Goal: Task Accomplishment & Management: Use online tool/utility

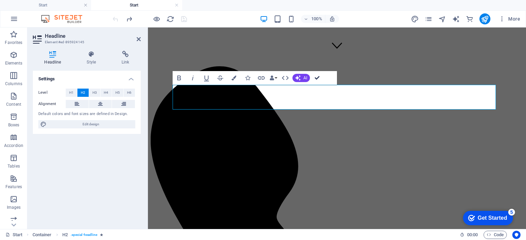
scroll to position [171, 0]
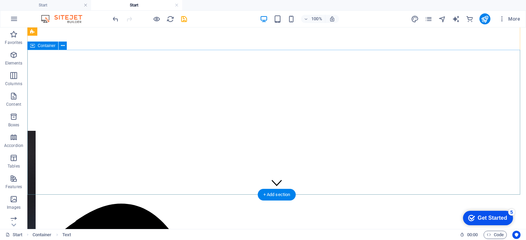
scroll to position [0, 0]
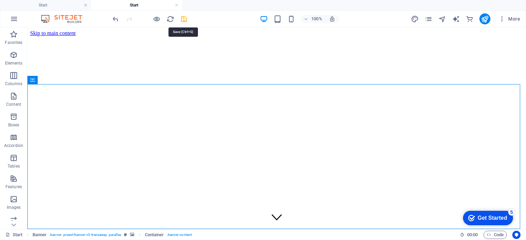
click at [181, 16] on icon "save" at bounding box center [184, 19] width 8 height 8
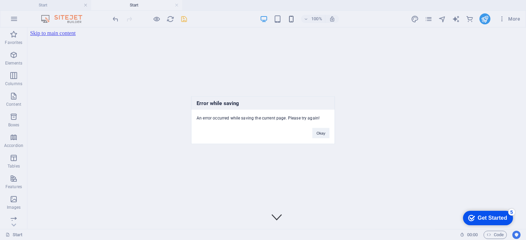
click at [291, 18] on div "Error while saving An error occurred while saving the current page. Please try …" at bounding box center [263, 120] width 526 height 240
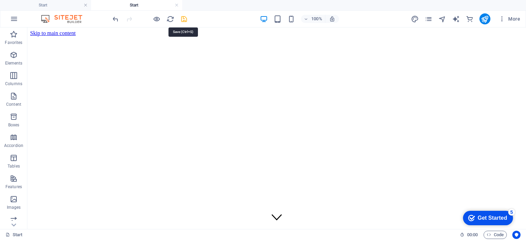
click at [182, 22] on icon "save" at bounding box center [184, 19] width 8 height 8
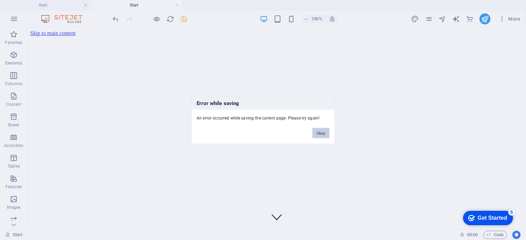
click at [318, 130] on button "Okay" at bounding box center [320, 132] width 17 height 10
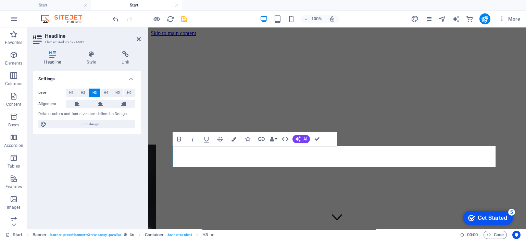
drag, startPoint x: 423, startPoint y: 172, endPoint x: 256, endPoint y: 158, distance: 167.5
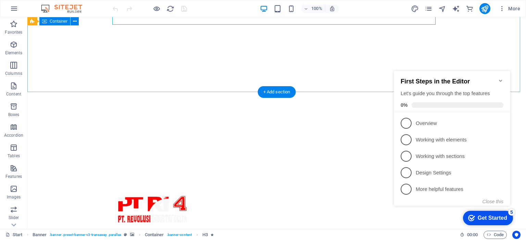
scroll to position [137, 0]
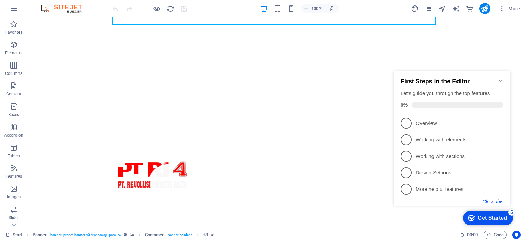
click at [500, 199] on button "Close this" at bounding box center [493, 200] width 21 height 5
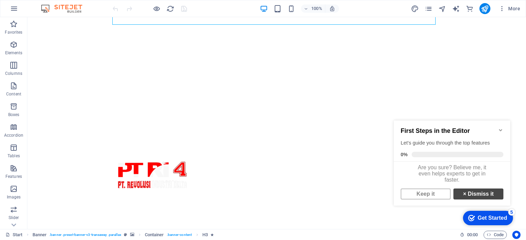
click at [474, 195] on link "× Dismiss it" at bounding box center [479, 193] width 50 height 11
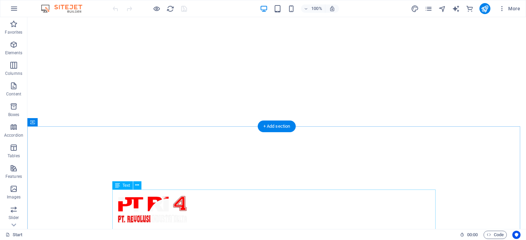
scroll to position [0, 0]
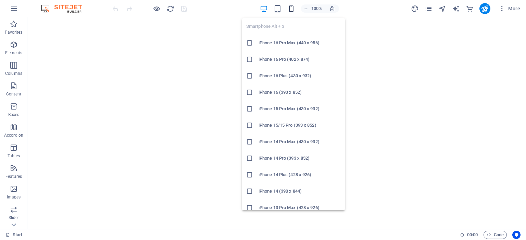
click at [290, 8] on icon "button" at bounding box center [291, 9] width 8 height 8
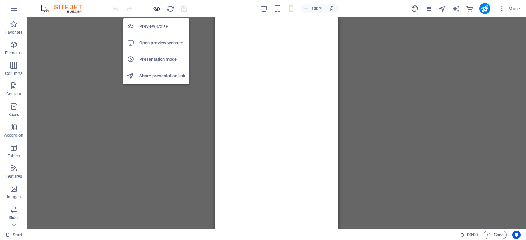
click at [157, 10] on icon "button" at bounding box center [157, 9] width 8 height 8
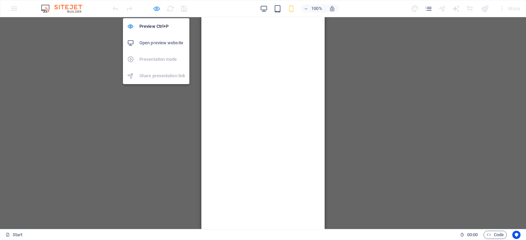
click at [157, 11] on icon "button" at bounding box center [157, 9] width 8 height 8
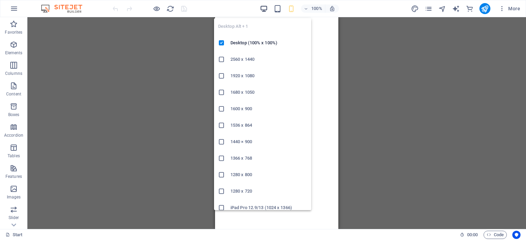
click at [263, 12] on icon "button" at bounding box center [264, 9] width 8 height 8
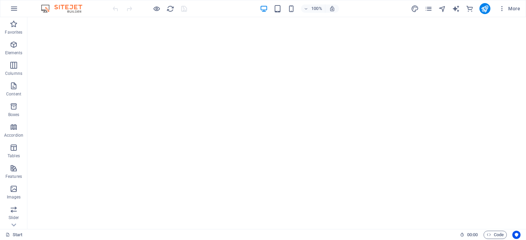
click at [287, 10] on div "100%" at bounding box center [299, 8] width 79 height 11
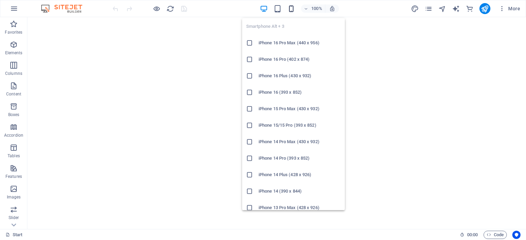
click at [287, 9] on icon "button" at bounding box center [291, 9] width 8 height 8
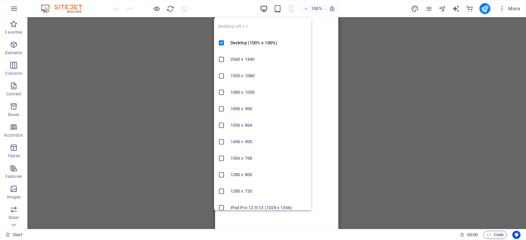
click at [264, 8] on icon "button" at bounding box center [264, 9] width 8 height 8
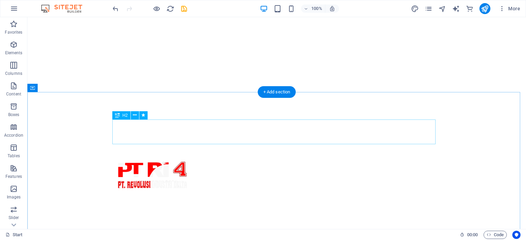
scroll to position [206, 0]
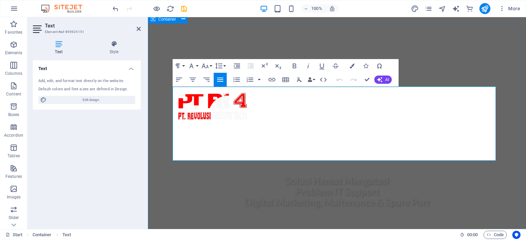
drag, startPoint x: 303, startPoint y: 156, endPoint x: 170, endPoint y: 91, distance: 147.3
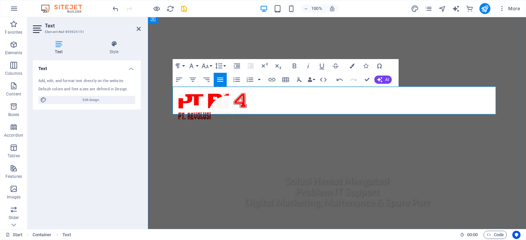
drag, startPoint x: 221, startPoint y: 91, endPoint x: 317, endPoint y: 94, distance: 96.0
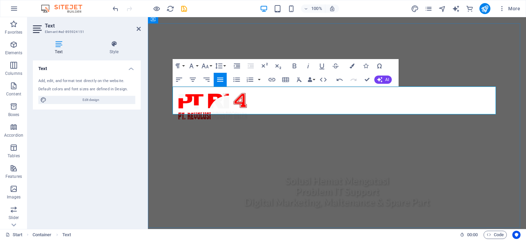
drag, startPoint x: 219, startPoint y: 90, endPoint x: 226, endPoint y: 92, distance: 7.7
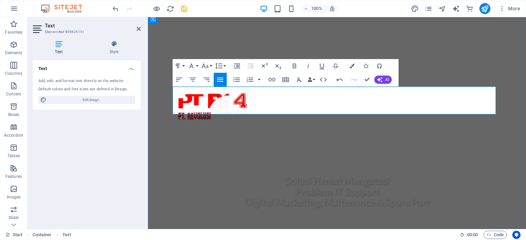
drag, startPoint x: 444, startPoint y: 98, endPoint x: 460, endPoint y: 112, distance: 21.2
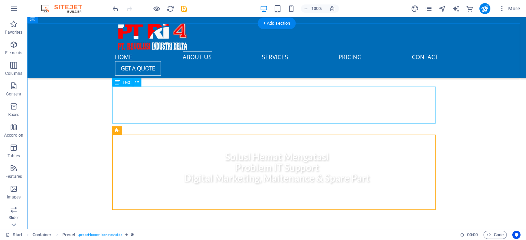
scroll to position [240, 0]
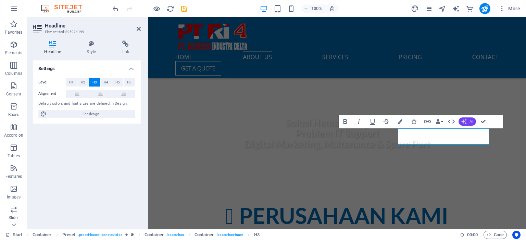
click at [465, 122] on icon "button" at bounding box center [464, 121] width 5 height 5
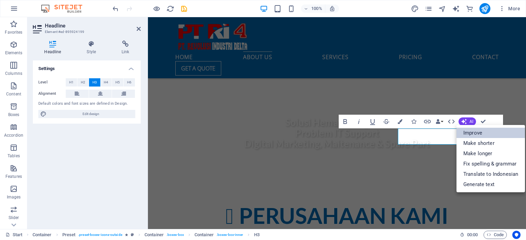
click at [474, 132] on link "Improve" at bounding box center [491, 132] width 69 height 10
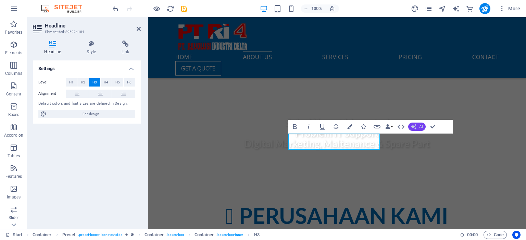
click at [415, 126] on icon "button" at bounding box center [413, 126] width 5 height 5
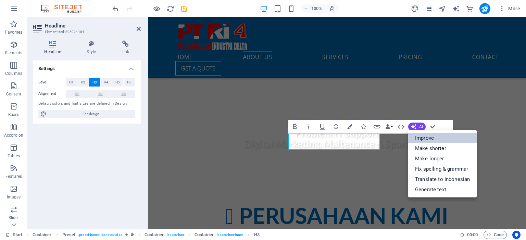
drag, startPoint x: 420, startPoint y: 139, endPoint x: 232, endPoint y: 120, distance: 189.0
click at [420, 139] on link "Improve" at bounding box center [442, 138] width 69 height 10
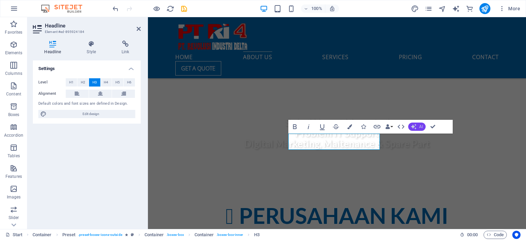
click at [418, 124] on button "AI" at bounding box center [416, 126] width 17 height 8
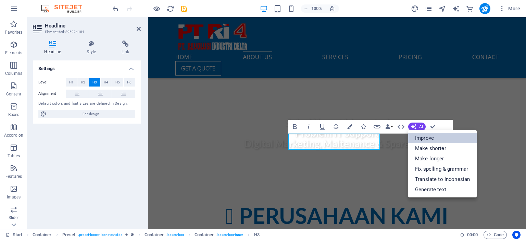
click at [428, 138] on link "Improve" at bounding box center [442, 138] width 69 height 10
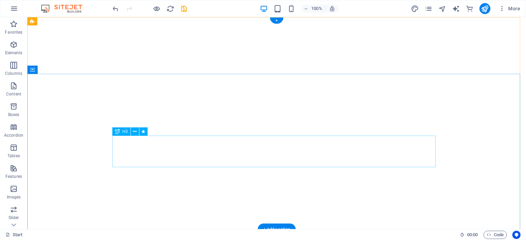
scroll to position [34, 0]
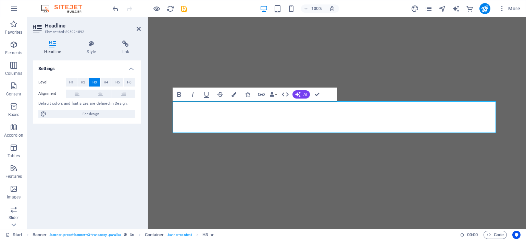
scroll to position [29, 0]
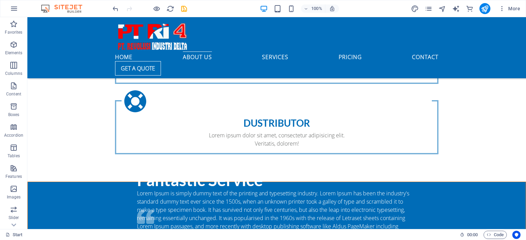
scroll to position [651, 0]
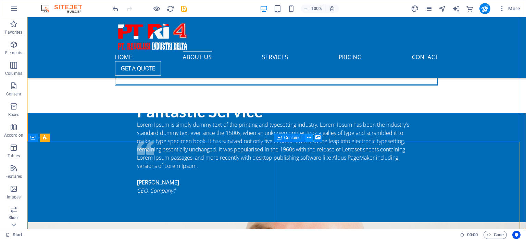
click at [309, 138] on icon at bounding box center [309, 137] width 4 height 7
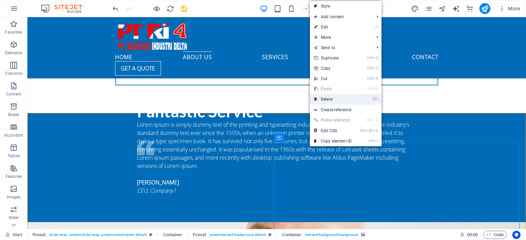
click at [345, 97] on link "⌦ Delete" at bounding box center [333, 99] width 46 height 10
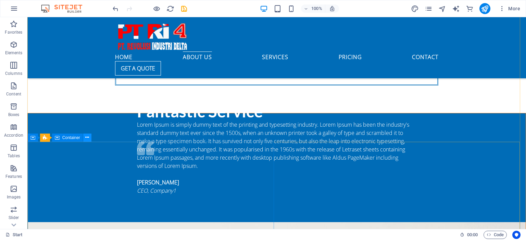
click at [86, 137] on icon at bounding box center [87, 137] width 4 height 7
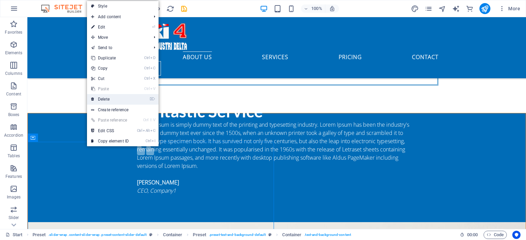
click at [104, 97] on link "⌦ Delete" at bounding box center [110, 99] width 46 height 10
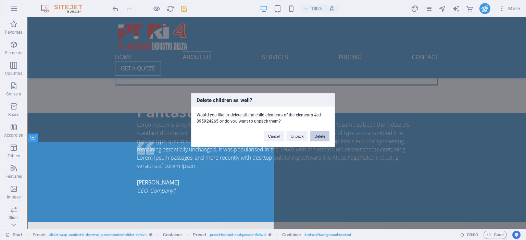
click at [322, 134] on button "Delete" at bounding box center [319, 136] width 19 height 10
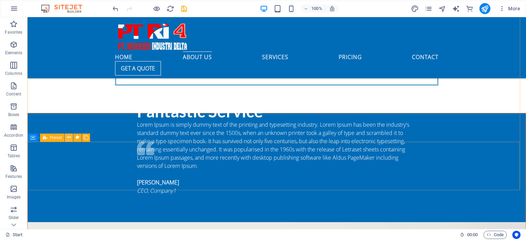
click at [70, 137] on icon at bounding box center [69, 137] width 4 height 7
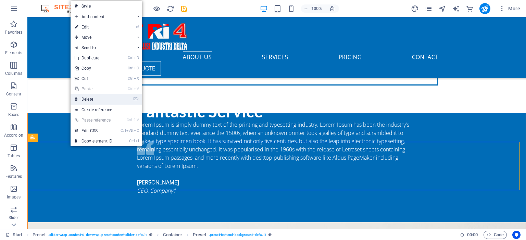
click at [104, 102] on link "⌦ Delete" at bounding box center [94, 99] width 46 height 10
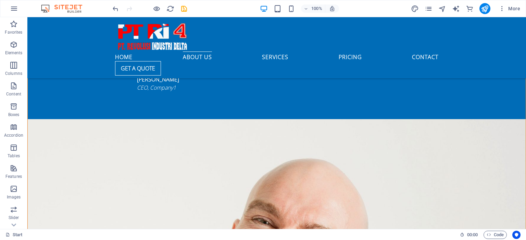
scroll to position [685, 0]
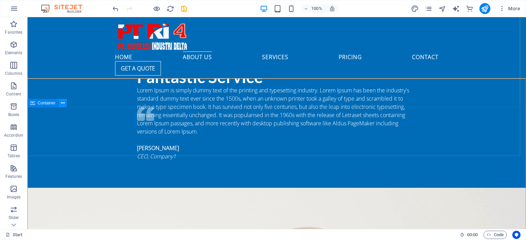
click at [61, 102] on icon at bounding box center [63, 102] width 4 height 7
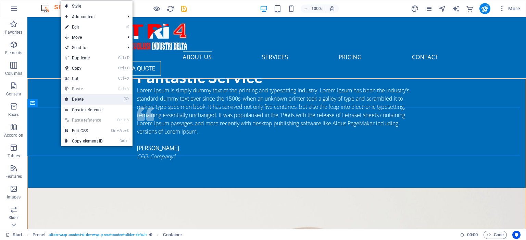
click at [85, 101] on link "⌦ Delete" at bounding box center [84, 99] width 46 height 10
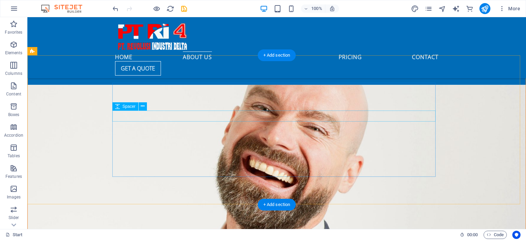
scroll to position [651, 0]
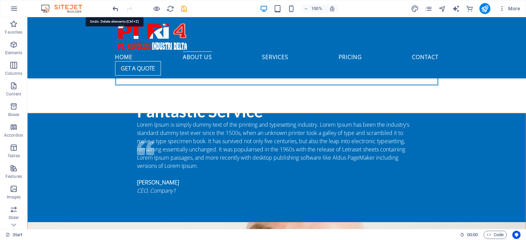
click at [115, 10] on icon "undo" at bounding box center [116, 9] width 8 height 8
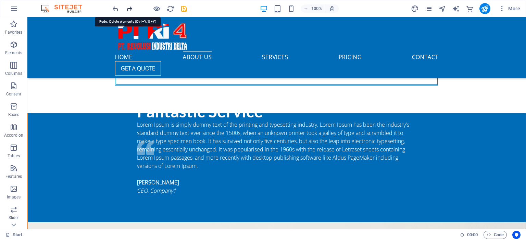
click at [132, 9] on icon "redo" at bounding box center [129, 9] width 8 height 8
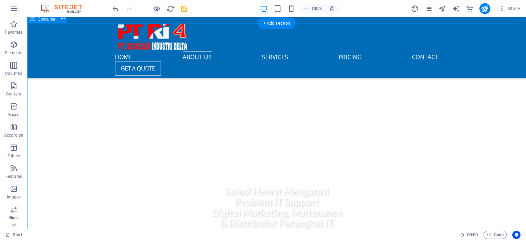
scroll to position [240, 0]
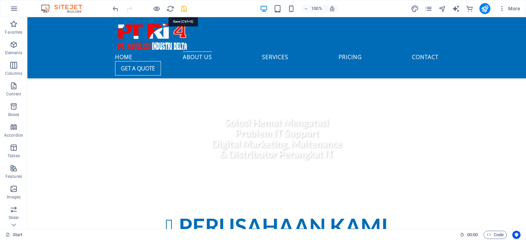
click at [186, 8] on icon "save" at bounding box center [184, 9] width 8 height 8
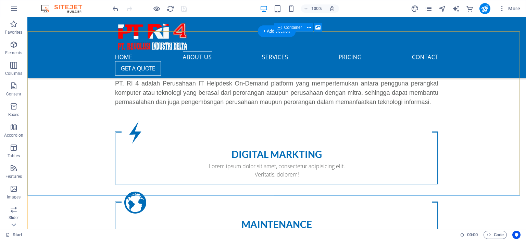
scroll to position [343, 0]
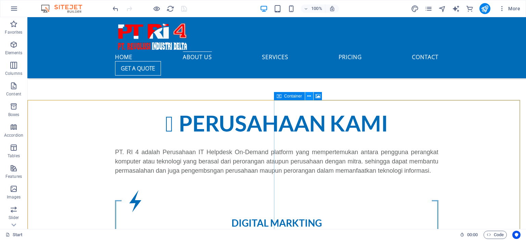
click at [308, 96] on icon at bounding box center [309, 96] width 4 height 7
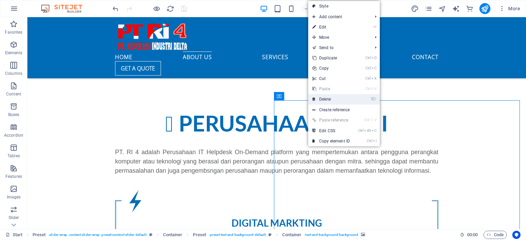
click at [326, 103] on link "⌦ Delete" at bounding box center [331, 99] width 46 height 10
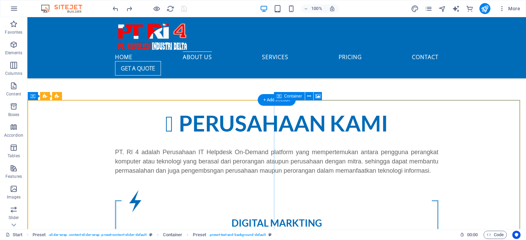
scroll to position [445, 0]
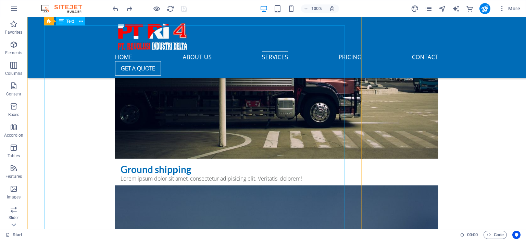
scroll to position [1943, 0]
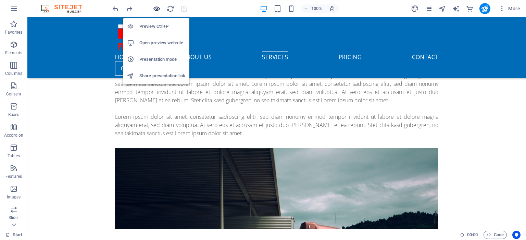
click at [155, 6] on icon "button" at bounding box center [157, 9] width 8 height 8
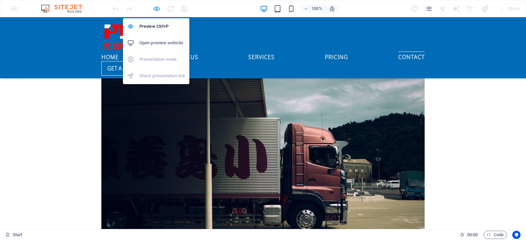
scroll to position [1606, 0]
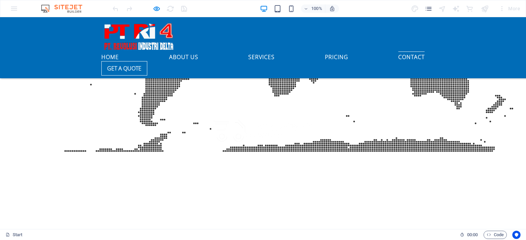
click at [320, 51] on ul "Home About us Services Pricing Contact" at bounding box center [262, 56] width 323 height 10
click at [325, 51] on link "Pricing" at bounding box center [336, 55] width 23 height 8
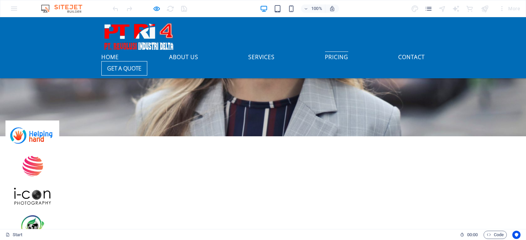
scroll to position [1222, 0]
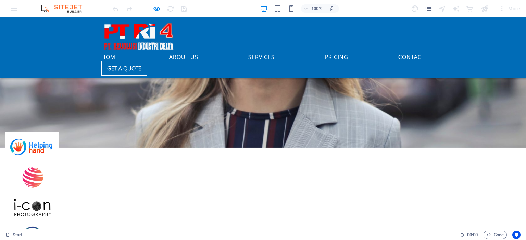
click at [263, 51] on link "Services" at bounding box center [261, 55] width 26 height 8
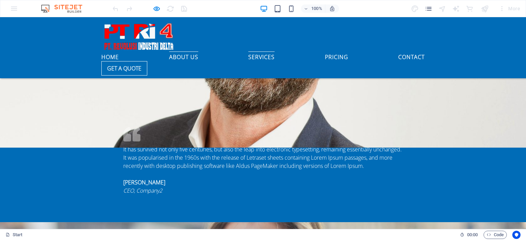
click at [198, 51] on link "About us" at bounding box center [183, 55] width 29 height 8
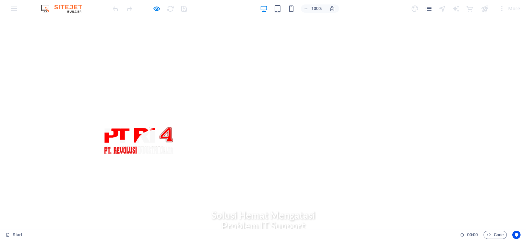
scroll to position [0, 0]
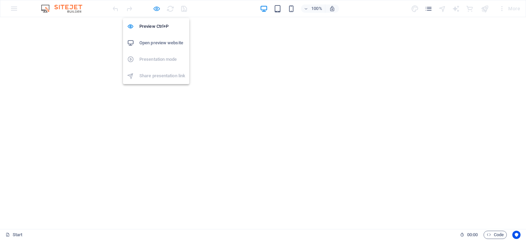
click at [153, 6] on icon "button" at bounding box center [157, 9] width 8 height 8
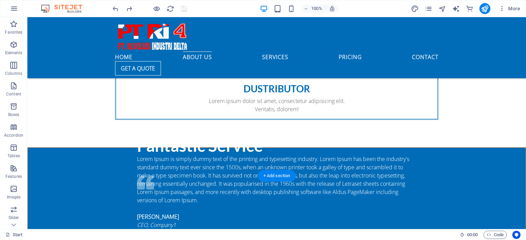
scroll to position [685, 0]
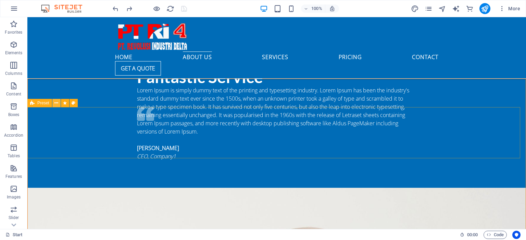
click at [58, 101] on icon at bounding box center [56, 102] width 4 height 7
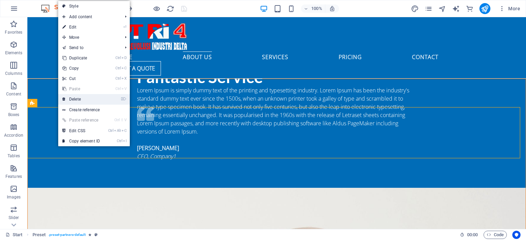
click at [73, 102] on link "⌦ Delete" at bounding box center [81, 99] width 46 height 10
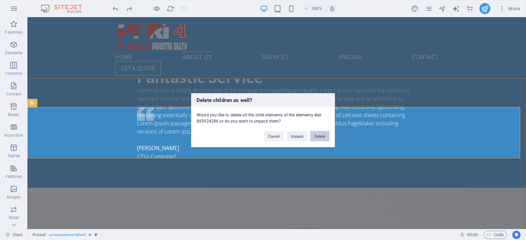
drag, startPoint x: 322, startPoint y: 135, endPoint x: 294, endPoint y: 118, distance: 32.6
click at [322, 135] on button "Delete" at bounding box center [319, 136] width 19 height 10
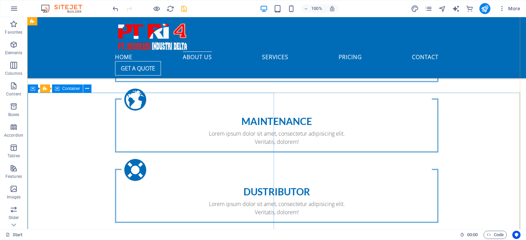
scroll to position [343, 0]
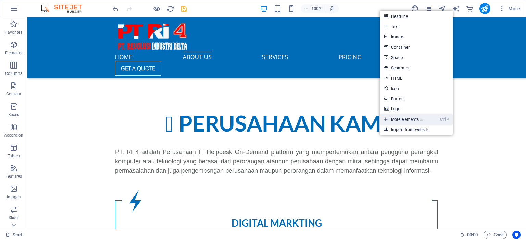
click at [416, 116] on link "Ctrl ⏎ More elements ..." at bounding box center [403, 119] width 47 height 10
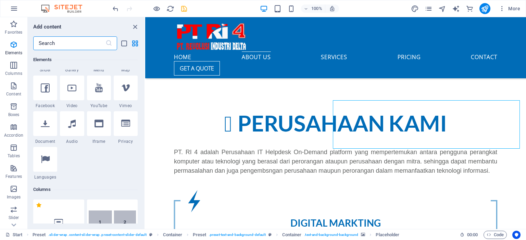
scroll to position [107, 0]
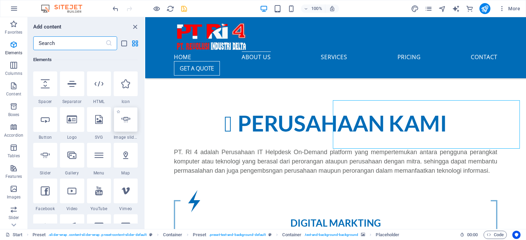
click at [126, 126] on div at bounding box center [126, 119] width 24 height 25
click at [145, 126] on div "Drag here to replace the existing content. Press “Ctrl” if you want to create a…" at bounding box center [335, 122] width 381 height 211
select select "ms"
select select "s"
select select "progressive"
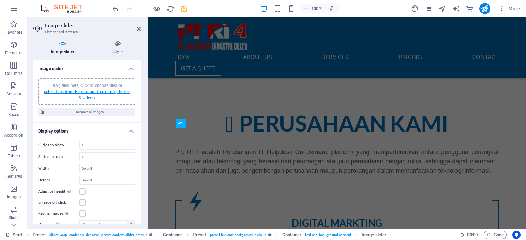
click at [83, 95] on link "select files from Files or our free stock photos & videos" at bounding box center [87, 94] width 86 height 11
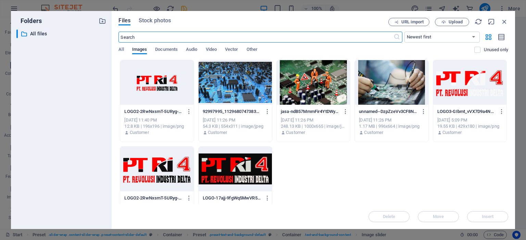
scroll to position [483, 0]
click at [451, 20] on span "Upload" at bounding box center [456, 22] width 14 height 4
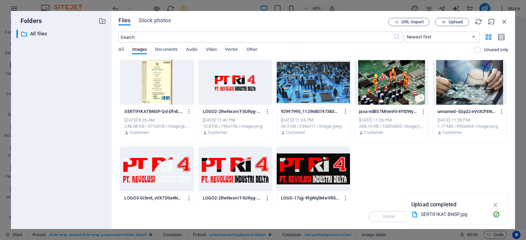
click at [191, 90] on div at bounding box center [156, 82] width 73 height 45
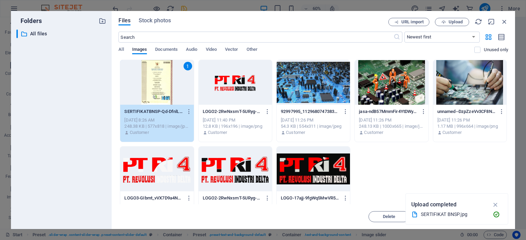
click at [463, 77] on div at bounding box center [469, 82] width 73 height 45
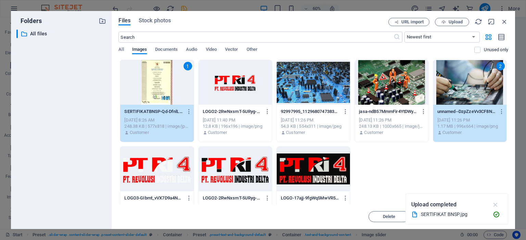
click at [497, 204] on icon "button" at bounding box center [496, 204] width 8 height 8
click at [488, 214] on span "Insert" at bounding box center [488, 216] width 12 height 4
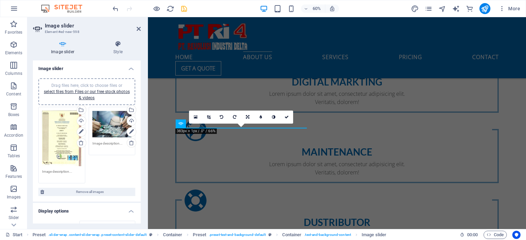
scroll to position [343, 0]
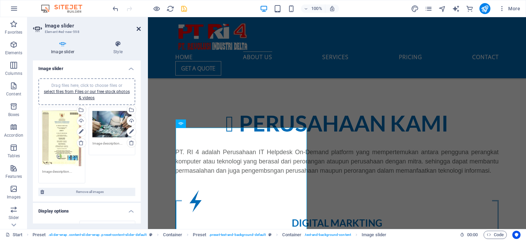
click at [137, 29] on icon at bounding box center [139, 28] width 4 height 5
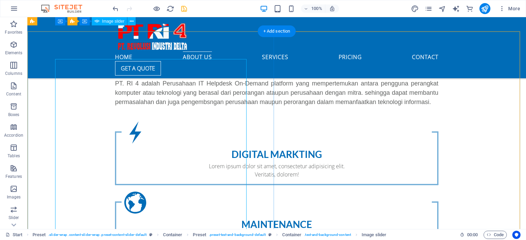
scroll to position [377, 0]
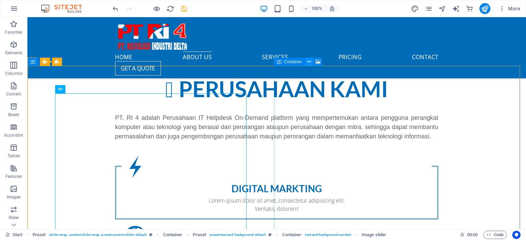
click at [308, 59] on icon at bounding box center [309, 61] width 4 height 7
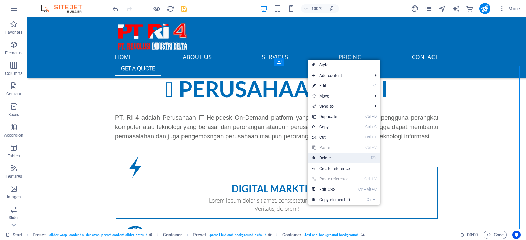
click at [329, 157] on link "⌦ Delete" at bounding box center [331, 157] width 46 height 10
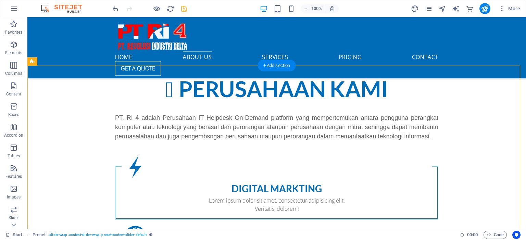
drag, startPoint x: 146, startPoint y: 106, endPoint x: 349, endPoint y: 97, distance: 203.1
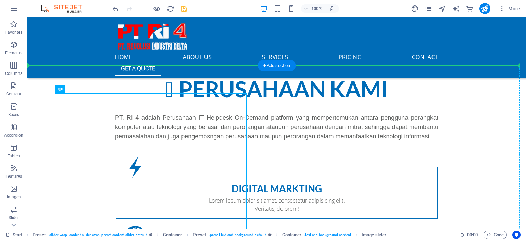
drag, startPoint x: 180, startPoint y: 125, endPoint x: 323, endPoint y: 121, distance: 143.3
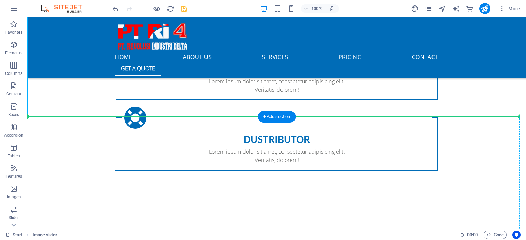
scroll to position [597, 0]
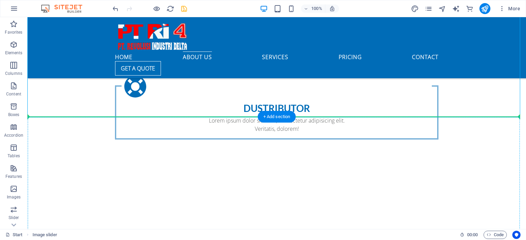
drag, startPoint x: 286, startPoint y: 110, endPoint x: 347, endPoint y: 178, distance: 90.8
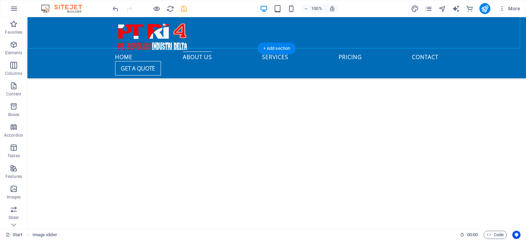
scroll to position [957, 0]
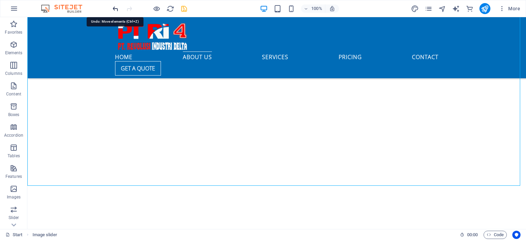
click at [116, 12] on icon "undo" at bounding box center [116, 9] width 8 height 8
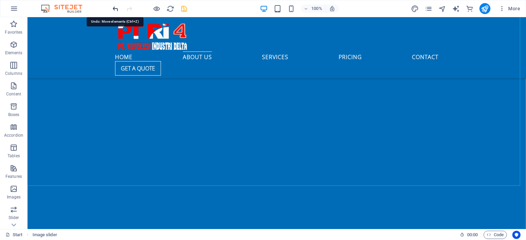
scroll to position [257, 0]
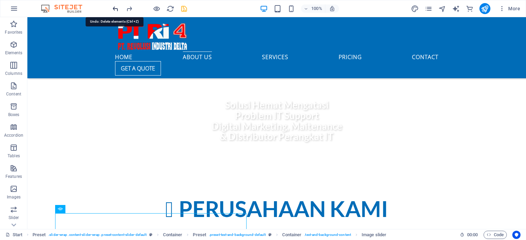
click at [116, 12] on icon "undo" at bounding box center [116, 9] width 8 height 8
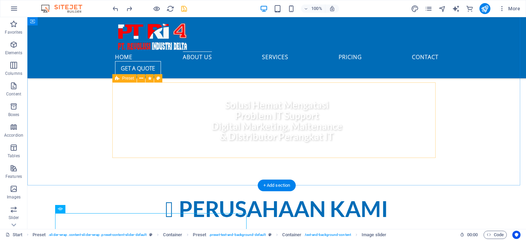
scroll to position [394, 0]
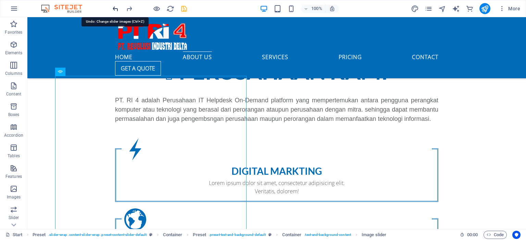
click at [112, 8] on icon "undo" at bounding box center [116, 9] width 8 height 8
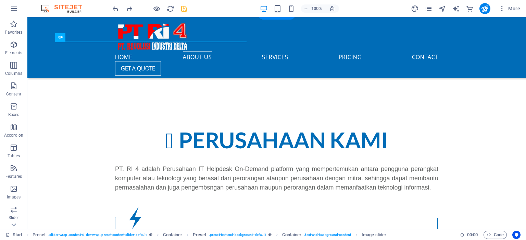
scroll to position [429, 0]
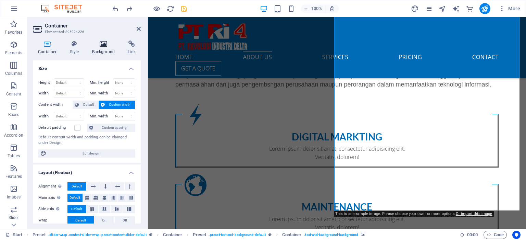
click at [102, 53] on h4 "Background" at bounding box center [105, 47] width 36 height 14
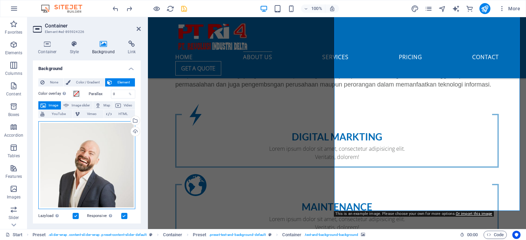
click at [106, 135] on div "Drag files here, click to choose files or select files from Files or our free s…" at bounding box center [86, 165] width 97 height 88
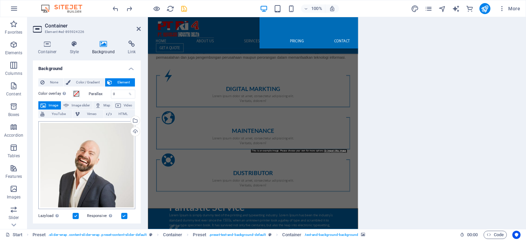
scroll to position [569, 0]
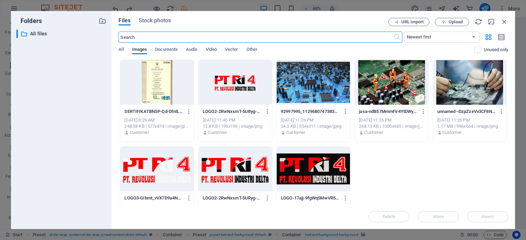
click at [159, 87] on div at bounding box center [156, 82] width 73 height 45
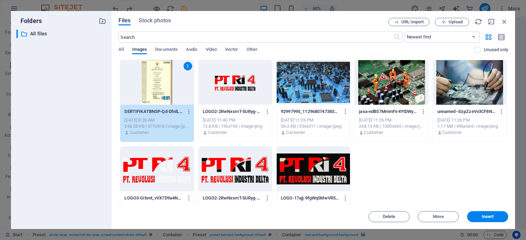
click at [159, 87] on div "1" at bounding box center [156, 82] width 73 height 45
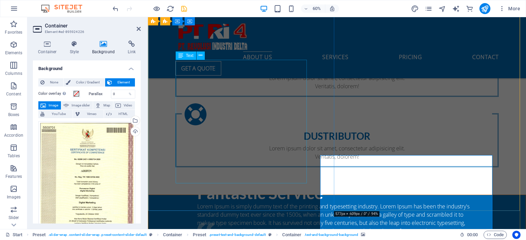
scroll to position [429, 0]
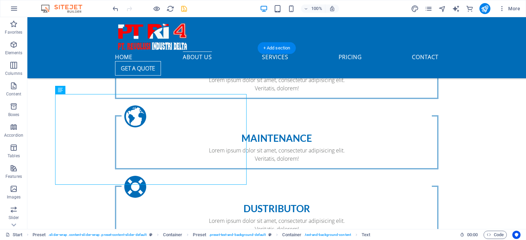
scroll to position [360, 0]
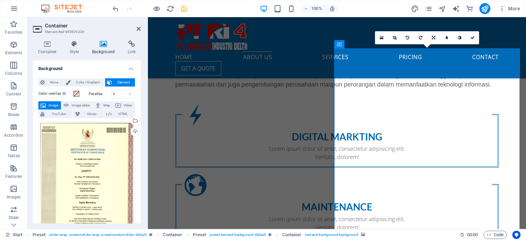
scroll to position [463, 0]
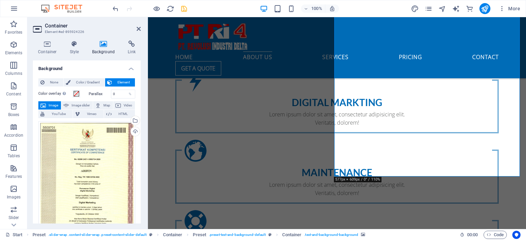
click at [141, 31] on aside "Container Element #ed-895924226 Container Style Background Link Size Height Def…" at bounding box center [87, 122] width 121 height 211
click at [137, 27] on icon at bounding box center [139, 28] width 4 height 5
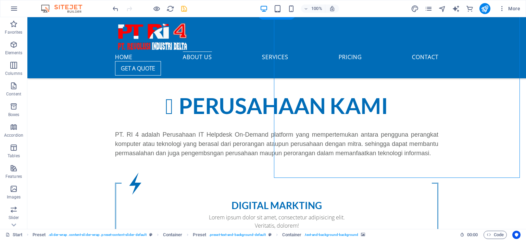
scroll to position [429, 0]
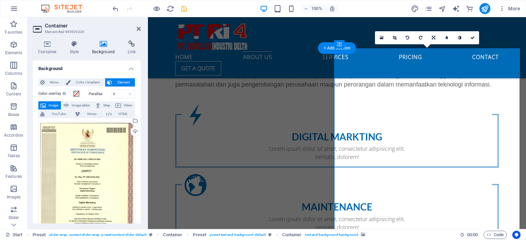
scroll to position [292, 0]
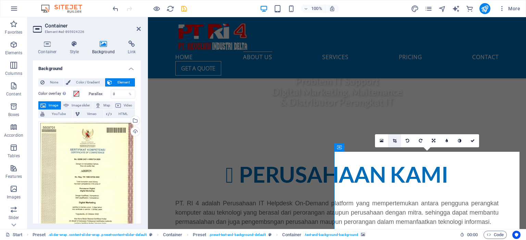
click at [397, 140] on link at bounding box center [394, 140] width 13 height 13
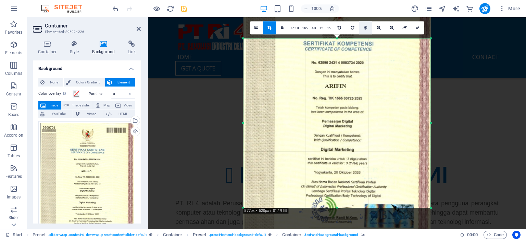
click at [361, 29] on link at bounding box center [365, 27] width 13 height 13
click at [391, 29] on link at bounding box center [391, 27] width 13 height 13
click at [381, 31] on link at bounding box center [378, 27] width 13 height 13
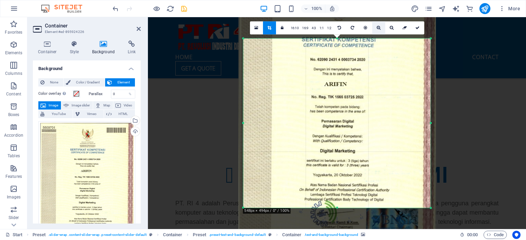
click at [381, 31] on link at bounding box center [378, 27] width 13 height 13
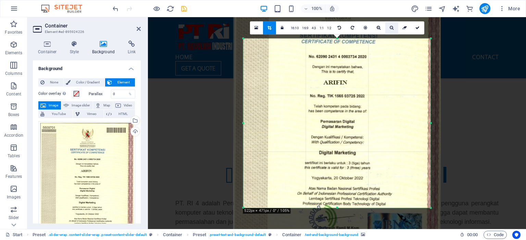
click at [386, 29] on link at bounding box center [391, 27] width 13 height 13
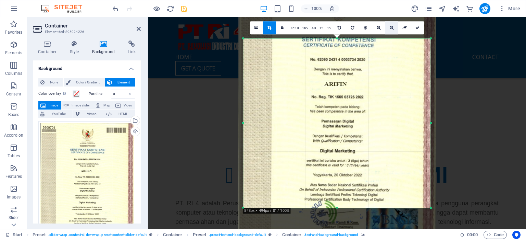
click at [386, 29] on link at bounding box center [391, 27] width 13 height 13
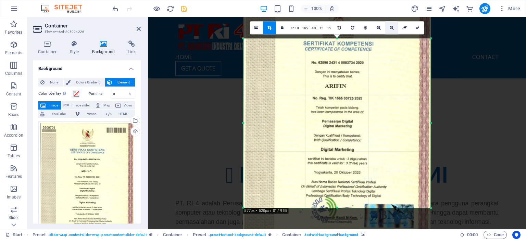
click at [386, 29] on link at bounding box center [391, 27] width 13 height 13
drag, startPoint x: 337, startPoint y: 208, endPoint x: 342, endPoint y: 215, distance: 9.3
click at [340, 228] on section "Favorites Elements Columns Content Boxes Accordion Tables Features Images Slide…" at bounding box center [263, 122] width 526 height 211
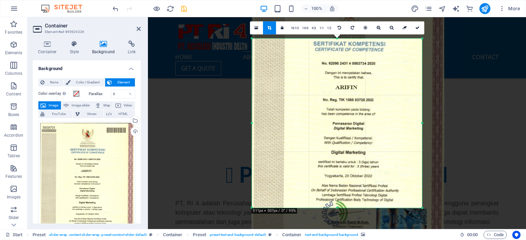
drag, startPoint x: 429, startPoint y: 207, endPoint x: 412, endPoint y: 228, distance: 27.0
click at [412, 208] on div "180 170 160 150 140 130 120 110 100 90 80 70 60 50 40 30 20 10 0 -10 -20 -30 -4…" at bounding box center [337, 122] width 170 height 169
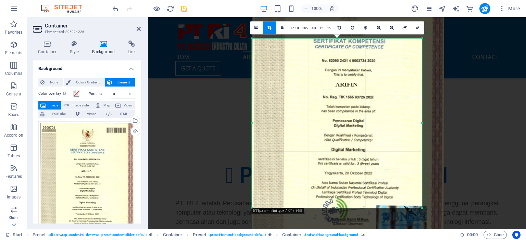
click at [290, 140] on div at bounding box center [348, 122] width 192 height 272
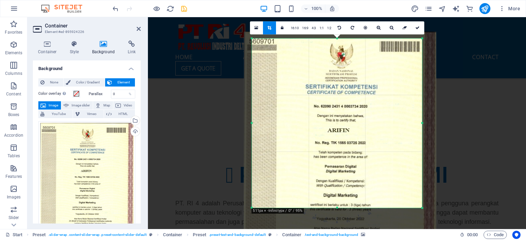
drag, startPoint x: 382, startPoint y: 65, endPoint x: 378, endPoint y: 110, distance: 45.1
click at [378, 110] on div at bounding box center [340, 168] width 192 height 272
click at [418, 30] on link at bounding box center [418, 27] width 13 height 13
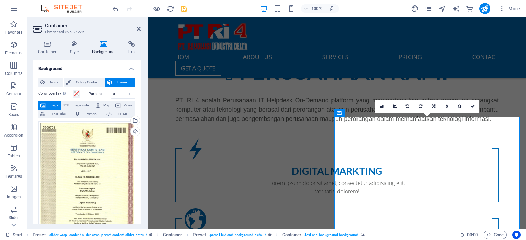
scroll to position [326, 0]
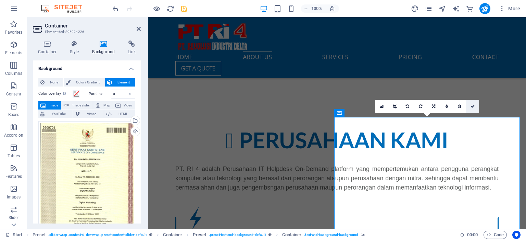
click at [478, 106] on link at bounding box center [472, 106] width 13 height 13
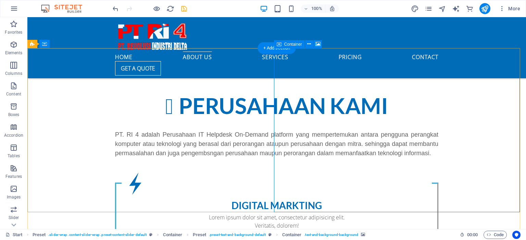
scroll to position [463, 0]
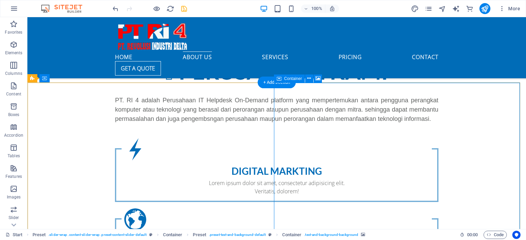
scroll to position [429, 0]
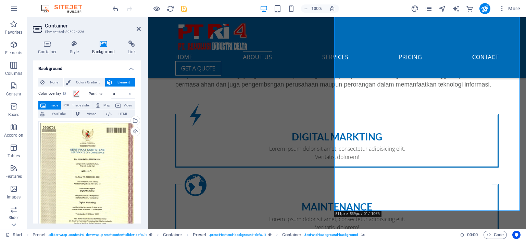
click at [138, 29] on icon at bounding box center [139, 28] width 4 height 5
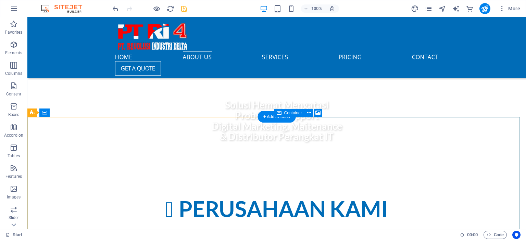
scroll to position [326, 0]
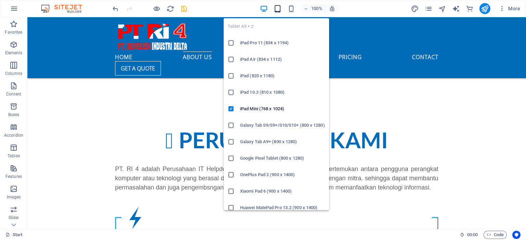
click at [278, 10] on icon "button" at bounding box center [278, 9] width 8 height 8
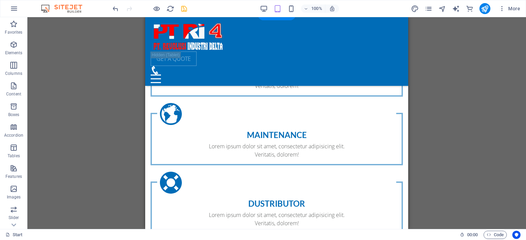
scroll to position [572, 0]
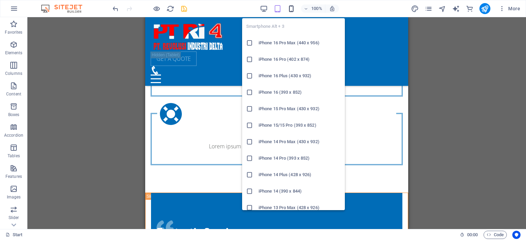
click at [290, 11] on icon "button" at bounding box center [291, 9] width 8 height 8
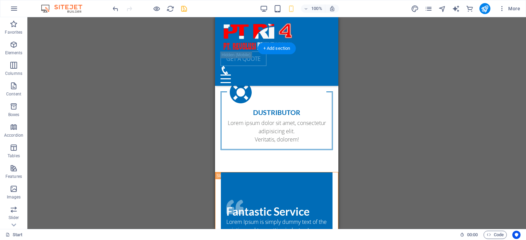
scroll to position [495, 0]
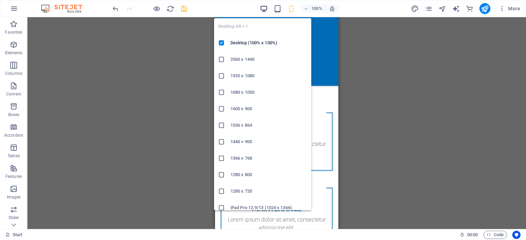
click at [263, 9] on icon "button" at bounding box center [264, 9] width 8 height 8
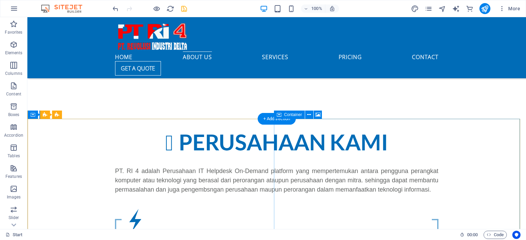
scroll to position [392, 0]
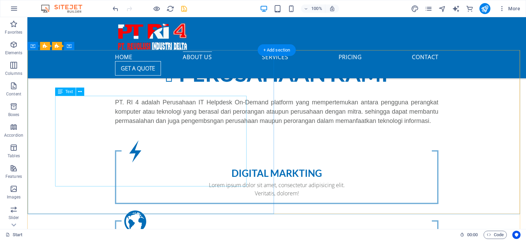
drag, startPoint x: 344, startPoint y: 121, endPoint x: 181, endPoint y: 148, distance: 165.7
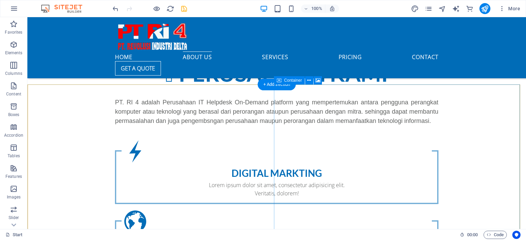
scroll to position [290, 0]
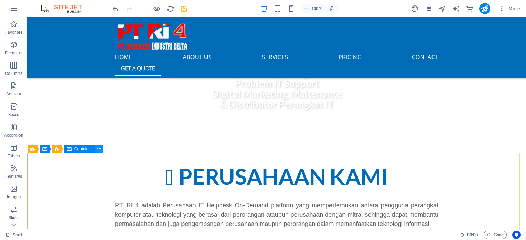
click at [100, 150] on icon at bounding box center [99, 148] width 4 height 7
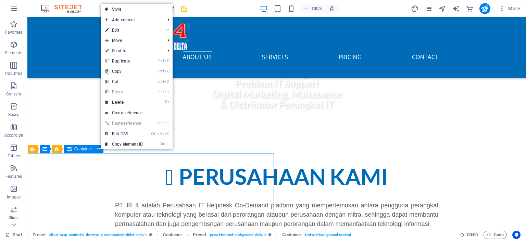
click at [78, 151] on span "Container" at bounding box center [83, 149] width 18 height 4
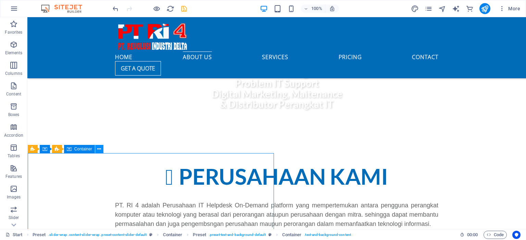
click at [98, 149] on icon at bounding box center [99, 148] width 4 height 7
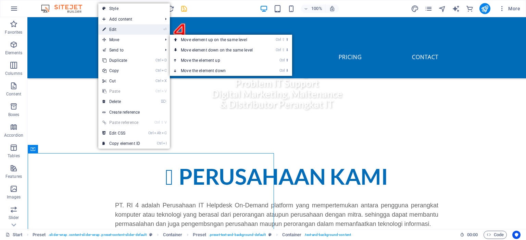
click at [130, 29] on link "⏎ Edit" at bounding box center [121, 29] width 46 height 10
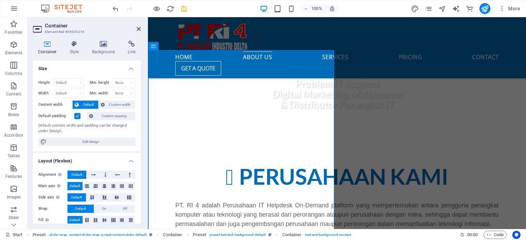
scroll to position [392, 0]
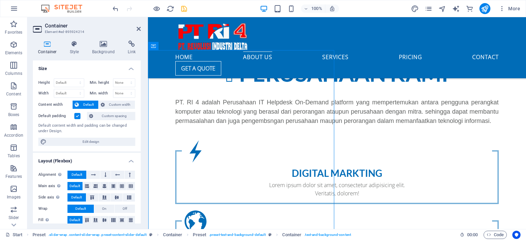
drag, startPoint x: 317, startPoint y: 76, endPoint x: 287, endPoint y: 121, distance: 53.5
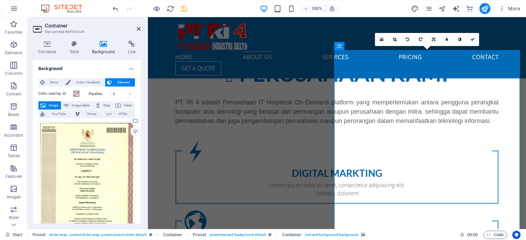
drag, startPoint x: 355, startPoint y: 121, endPoint x: 361, endPoint y: 125, distance: 7.1
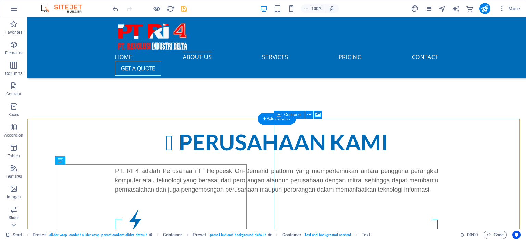
scroll to position [358, 0]
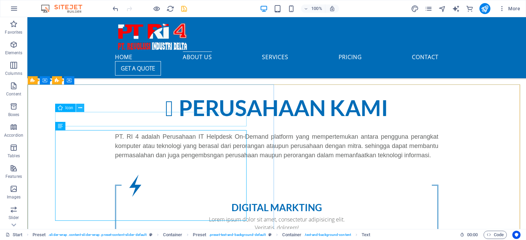
click at [79, 108] on icon at bounding box center [80, 107] width 4 height 7
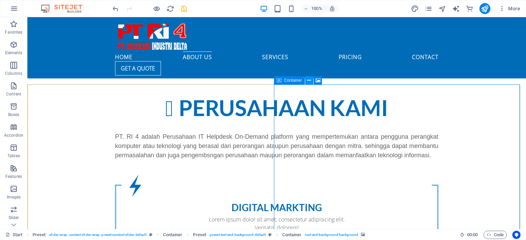
click at [310, 78] on icon at bounding box center [309, 80] width 4 height 7
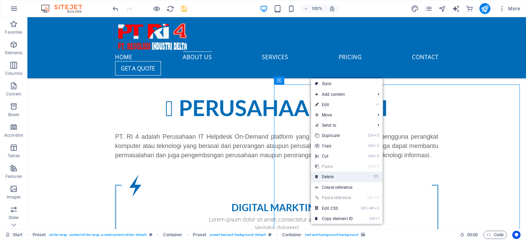
click at [334, 177] on link "⌦ Delete" at bounding box center [334, 176] width 46 height 10
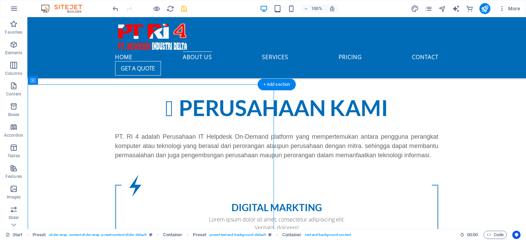
drag, startPoint x: 265, startPoint y: 109, endPoint x: 377, endPoint y: 121, distance: 113.1
drag, startPoint x: 123, startPoint y: 99, endPoint x: 363, endPoint y: 121, distance: 241.2
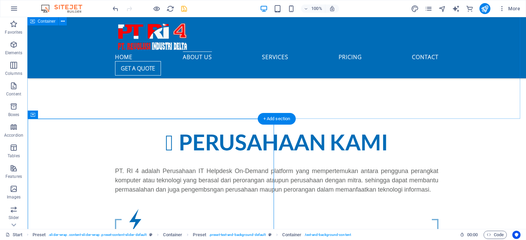
scroll to position [392, 0]
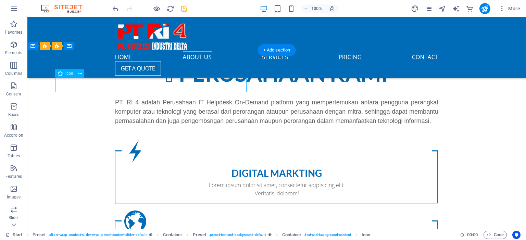
select select "xMidYMid"
select select "px"
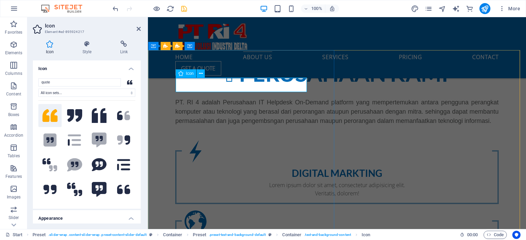
click at [137, 30] on icon at bounding box center [139, 28] width 4 height 5
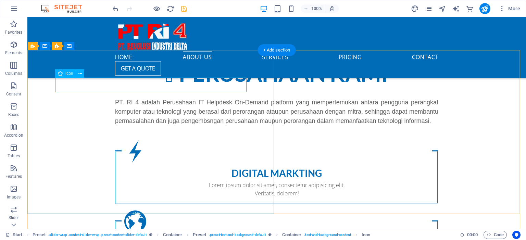
select select "xMidYMid"
select select "px"
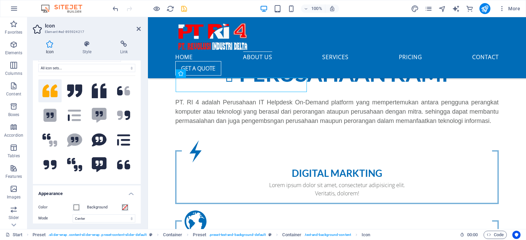
scroll to position [0, 0]
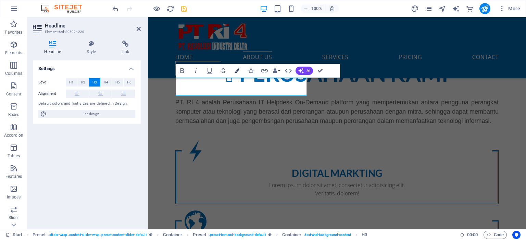
click at [240, 69] on button "Colors" at bounding box center [237, 71] width 13 height 14
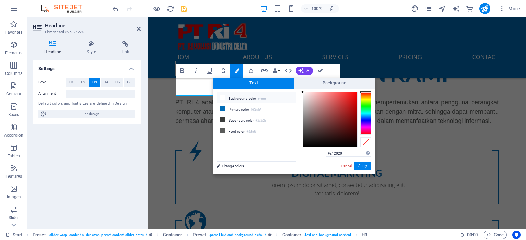
click at [306, 139] on div at bounding box center [330, 119] width 54 height 54
type input "#000000"
drag, startPoint x: 306, startPoint y: 143, endPoint x: 305, endPoint y: 146, distance: 3.9
click at [305, 146] on div at bounding box center [330, 119] width 54 height 54
click at [361, 164] on button "Apply" at bounding box center [362, 165] width 17 height 8
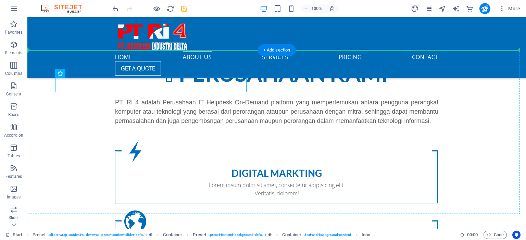
drag, startPoint x: 129, startPoint y: 87, endPoint x: 331, endPoint y: 108, distance: 202.9
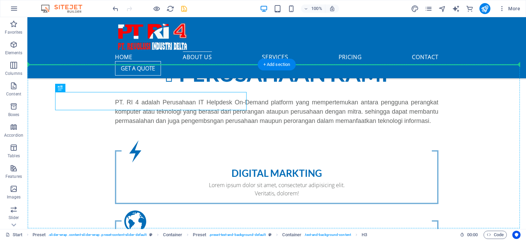
drag, startPoint x: 120, startPoint y: 99, endPoint x: 308, endPoint y: 97, distance: 188.8
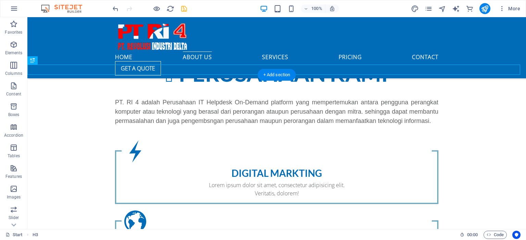
scroll to position [324, 0]
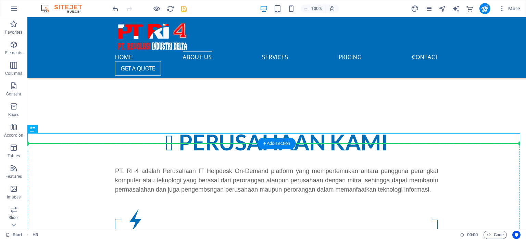
drag, startPoint x: 147, startPoint y: 134, endPoint x: 295, endPoint y: 170, distance: 152.1
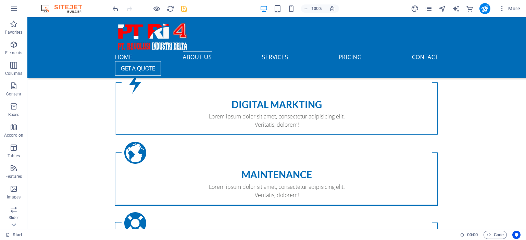
scroll to position [392, 0]
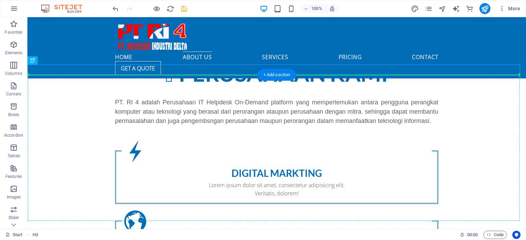
drag, startPoint x: 34, startPoint y: 66, endPoint x: 315, endPoint y: 146, distance: 292.7
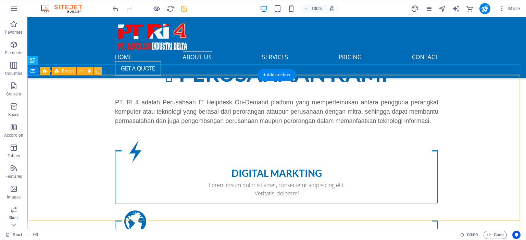
drag, startPoint x: 62, startPoint y: 81, endPoint x: 203, endPoint y: 112, distance: 144.2
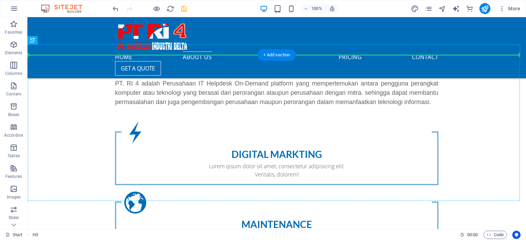
scroll to position [414, 0]
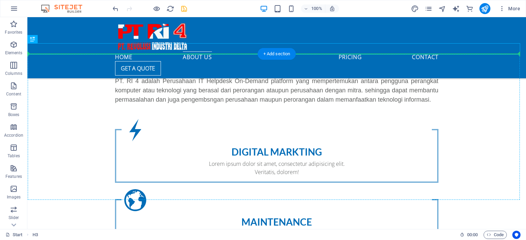
drag, startPoint x: 64, startPoint y: 80, endPoint x: 306, endPoint y: 124, distance: 245.5
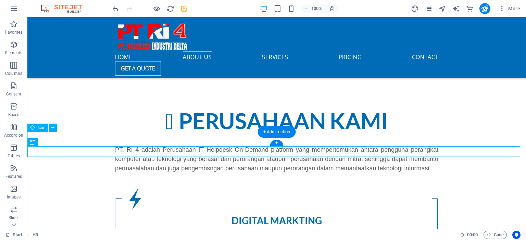
scroll to position [311, 0]
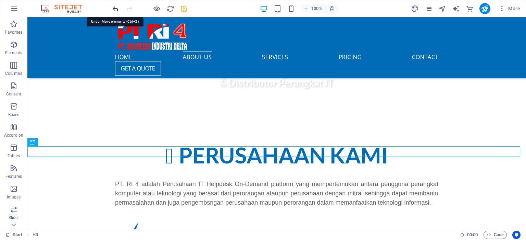
click at [113, 7] on icon "undo" at bounding box center [116, 9] width 8 height 8
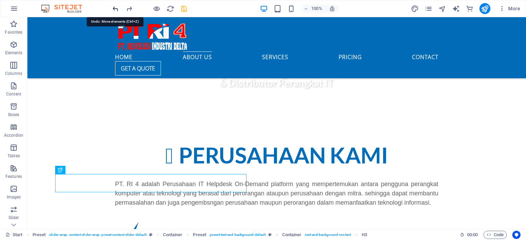
click at [113, 7] on icon "undo" at bounding box center [116, 9] width 8 height 8
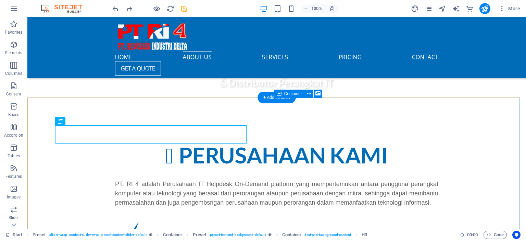
scroll to position [379, 0]
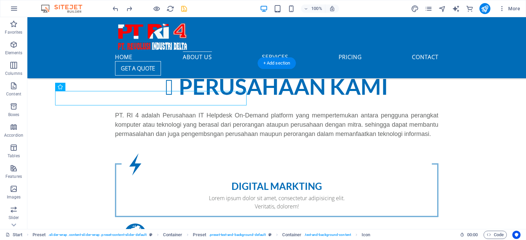
drag, startPoint x: 95, startPoint y: 107, endPoint x: 321, endPoint y: 81, distance: 227.0
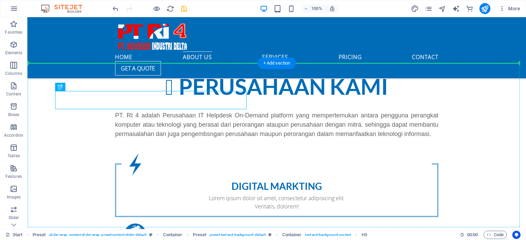
drag, startPoint x: 137, startPoint y: 97, endPoint x: 181, endPoint y: 78, distance: 47.5
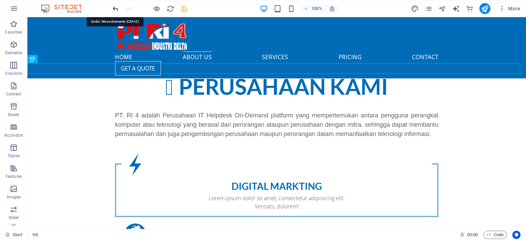
click at [113, 9] on icon "undo" at bounding box center [116, 9] width 8 height 8
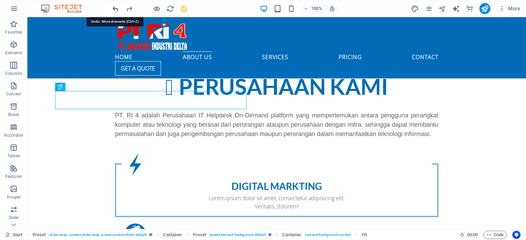
click at [113, 9] on icon "undo" at bounding box center [116, 9] width 8 height 8
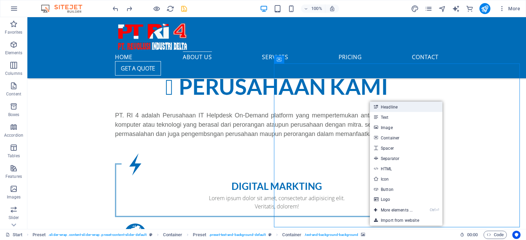
click at [382, 105] on link "Headline" at bounding box center [406, 106] width 73 height 10
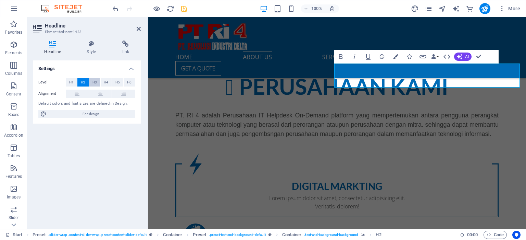
click at [97, 82] on button "H3" at bounding box center [94, 82] width 11 height 8
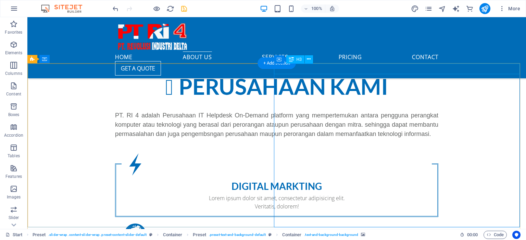
click at [309, 57] on icon at bounding box center [309, 59] width 4 height 7
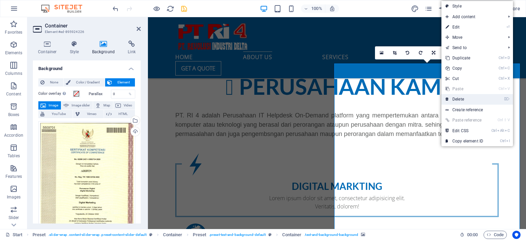
click at [457, 100] on link "⌦ Delete" at bounding box center [465, 99] width 46 height 10
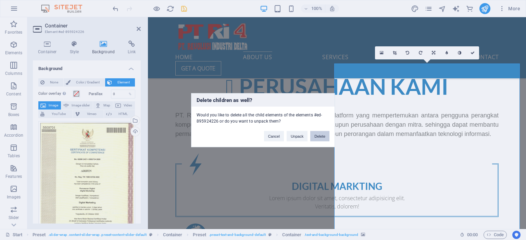
click at [318, 137] on button "Delete" at bounding box center [319, 136] width 19 height 10
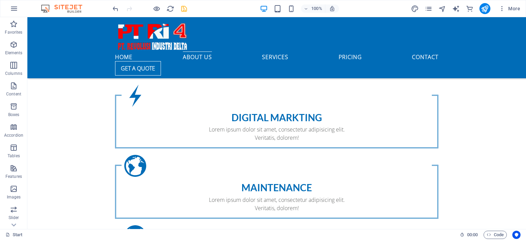
scroll to position [551, 0]
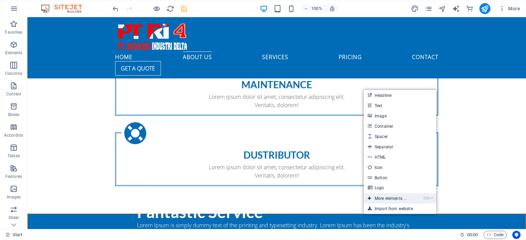
drag, startPoint x: 394, startPoint y: 194, endPoint x: 236, endPoint y: 160, distance: 162.2
click at [394, 194] on link "Ctrl ⏎ More elements ..." at bounding box center [387, 198] width 47 height 10
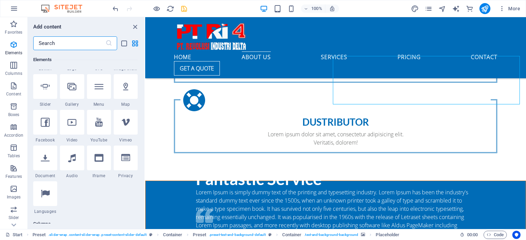
scroll to position [107, 0]
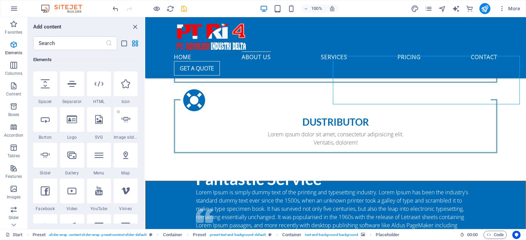
click at [125, 135] on span "Image slider" at bounding box center [126, 136] width 24 height 5
click at [145, 135] on div "Drag here to replace the existing content. Press “Ctrl” if you want to create a…" at bounding box center [335, 122] width 381 height 211
select select "ms"
select select "s"
select select "progressive"
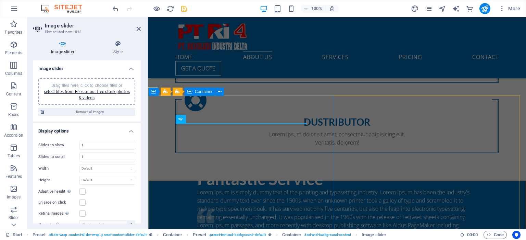
scroll to position [347, 0]
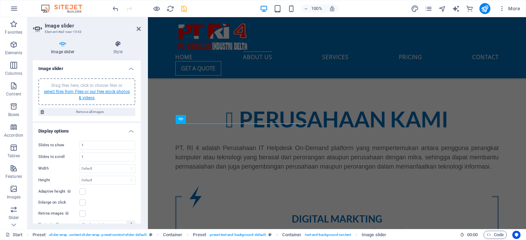
click at [82, 93] on link "select files from Files or our free stock photos & videos" at bounding box center [87, 94] width 86 height 11
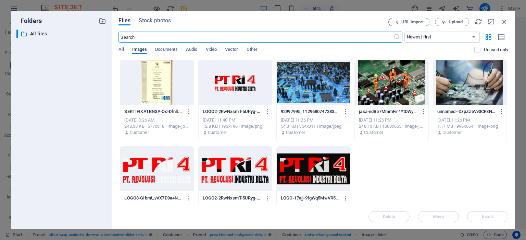
scroll to position [488, 0]
click at [184, 80] on div at bounding box center [156, 82] width 73 height 45
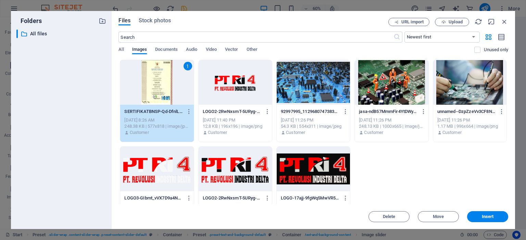
click at [261, 96] on div at bounding box center [235, 82] width 73 height 45
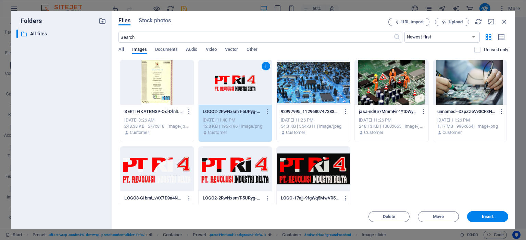
click at [197, 66] on div "SERTIFIKATBNSP-Qd-DfnlLZEVqIP8NhHL8kQ.jpg SERTIFIKATBNSP-Qd-DfnlLZEVqIP8NhHL8kQ…" at bounding box center [314, 144] width 390 height 169
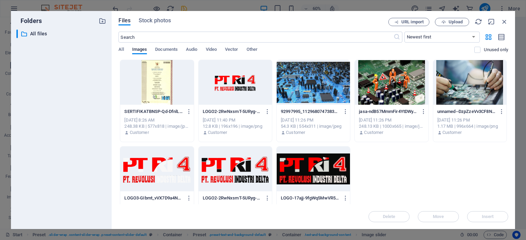
click at [186, 71] on div at bounding box center [156, 82] width 73 height 45
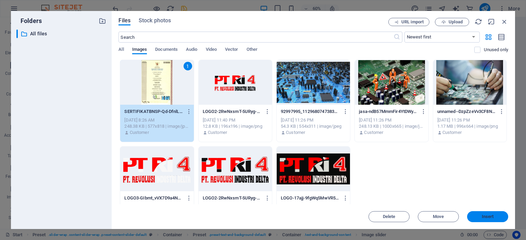
click at [493, 217] on span "Insert" at bounding box center [488, 216] width 12 height 4
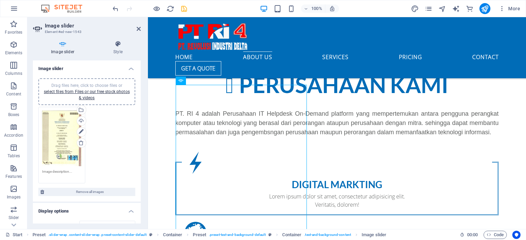
scroll to position [385, 0]
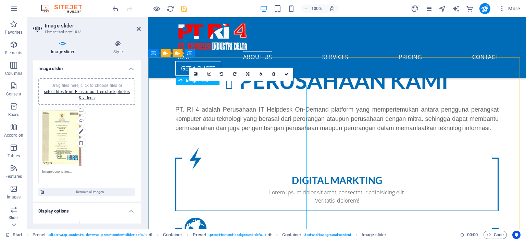
drag, startPoint x: 330, startPoint y: 104, endPoint x: 251, endPoint y: 149, distance: 90.7
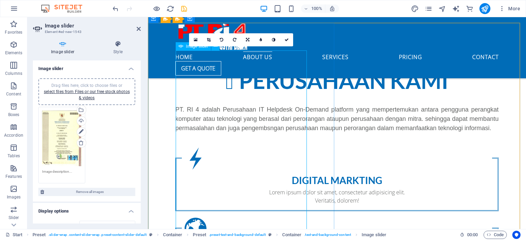
scroll to position [454, 0]
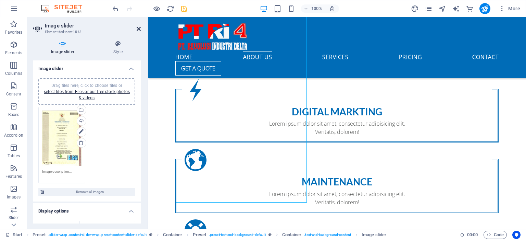
drag, startPoint x: 140, startPoint y: 27, endPoint x: 119, endPoint y: 20, distance: 21.9
click at [140, 27] on icon at bounding box center [139, 28] width 4 height 5
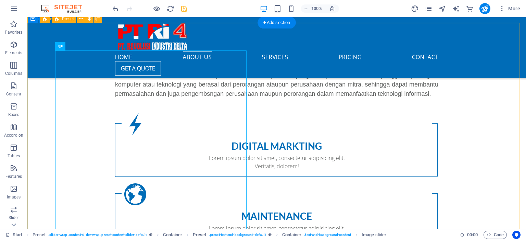
scroll to position [317, 0]
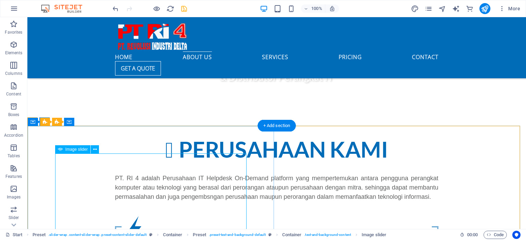
drag, startPoint x: 88, startPoint y: 169, endPoint x: 135, endPoint y: 191, distance: 51.2
drag, startPoint x: 65, startPoint y: 160, endPoint x: 369, endPoint y: 165, distance: 303.3
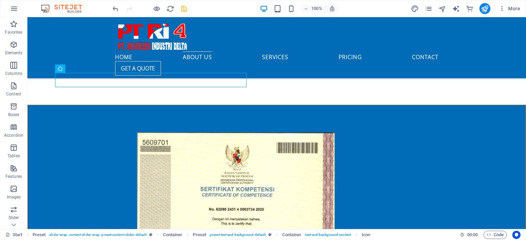
scroll to position [669, 0]
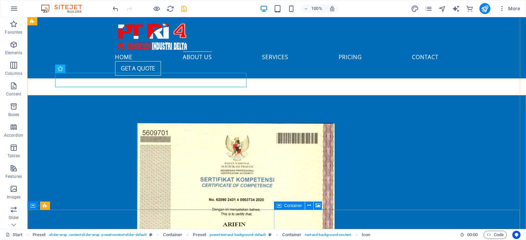
drag, startPoint x: 97, startPoint y: 96, endPoint x: 374, endPoint y: 219, distance: 303.7
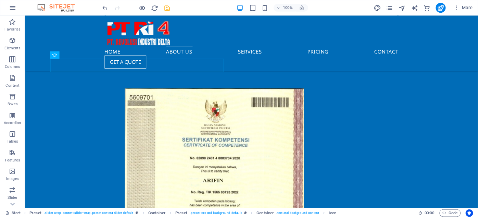
scroll to position [707, 0]
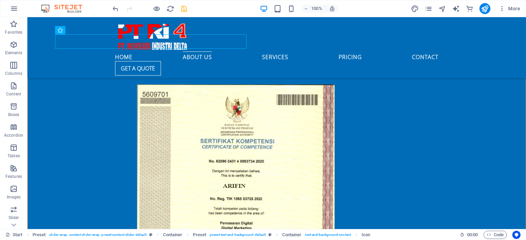
drag, startPoint x: 97, startPoint y: 86, endPoint x: 312, endPoint y: 187, distance: 237.7
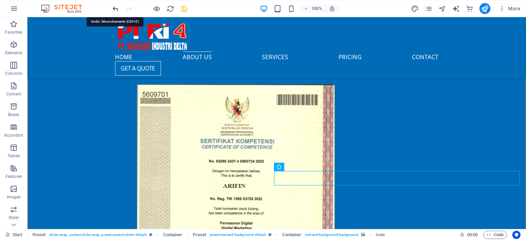
click at [116, 9] on icon "undo" at bounding box center [116, 9] width 8 height 8
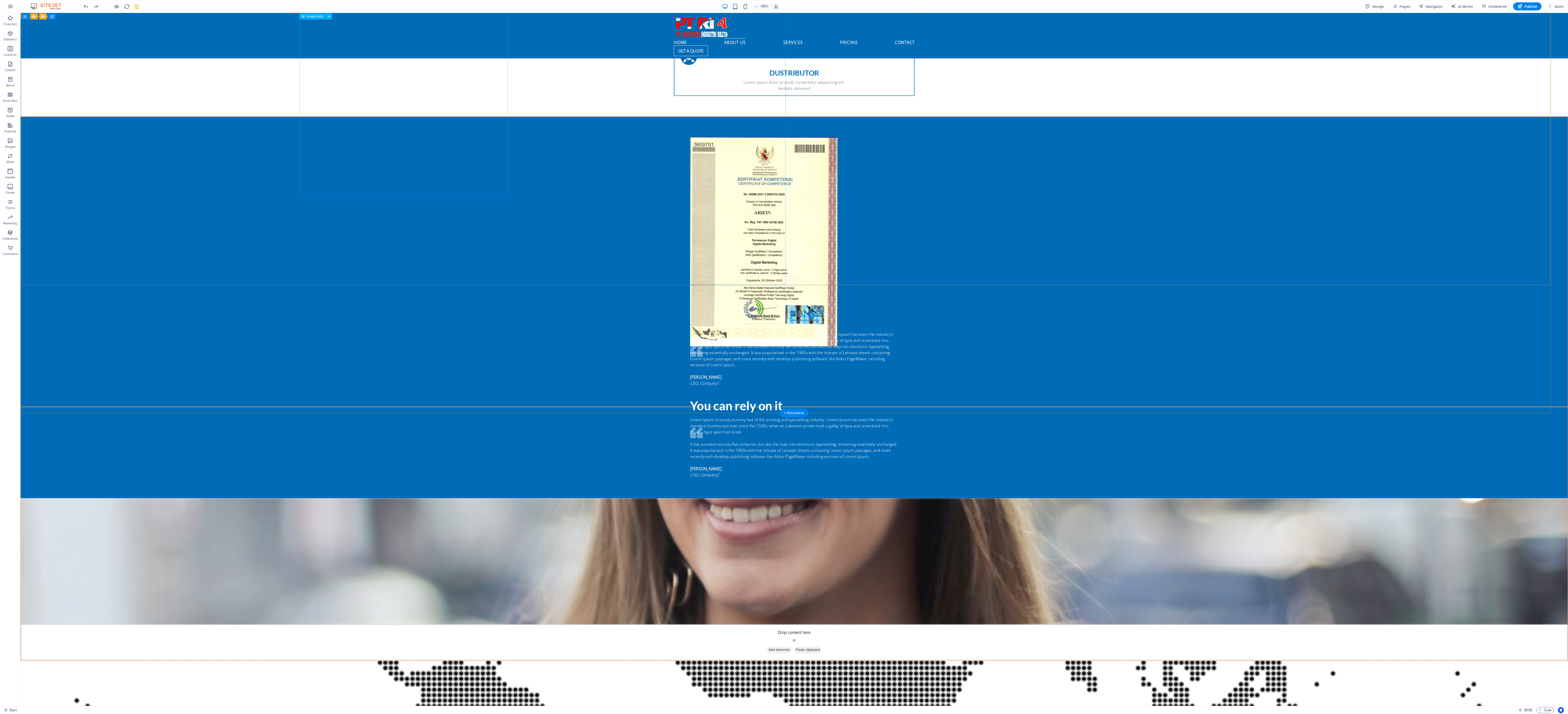
scroll to position [1044, 0]
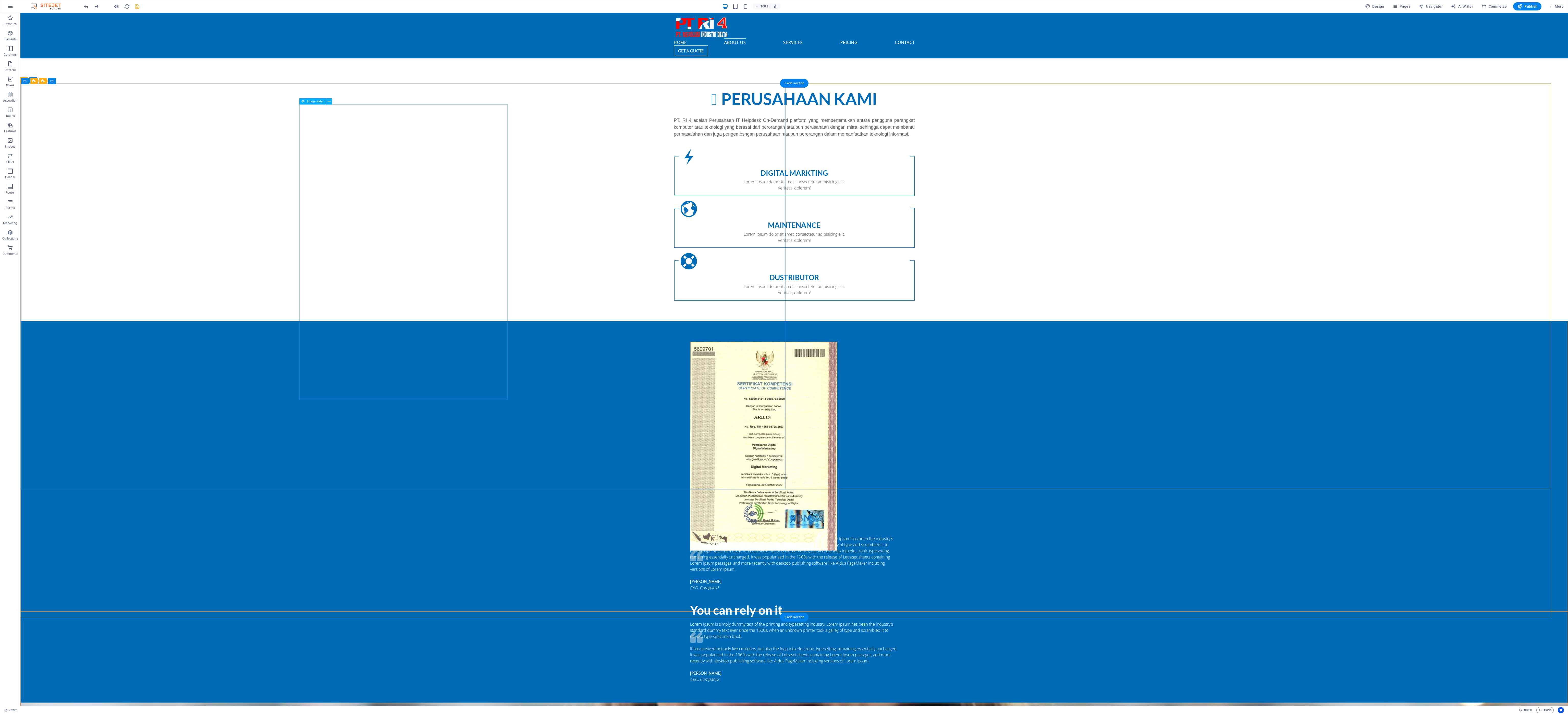
click at [392, 178] on img "1/1" at bounding box center [764, 446] width 147 height 209
drag, startPoint x: 328, startPoint y: 116, endPoint x: 935, endPoint y: 516, distance: 726.9
drag, startPoint x: 327, startPoint y: 116, endPoint x: 381, endPoint y: 174, distance: 79.2
drag, startPoint x: 328, startPoint y: 116, endPoint x: 308, endPoint y: 107, distance: 21.9
drag, startPoint x: 320, startPoint y: 115, endPoint x: 973, endPoint y: 512, distance: 764.2
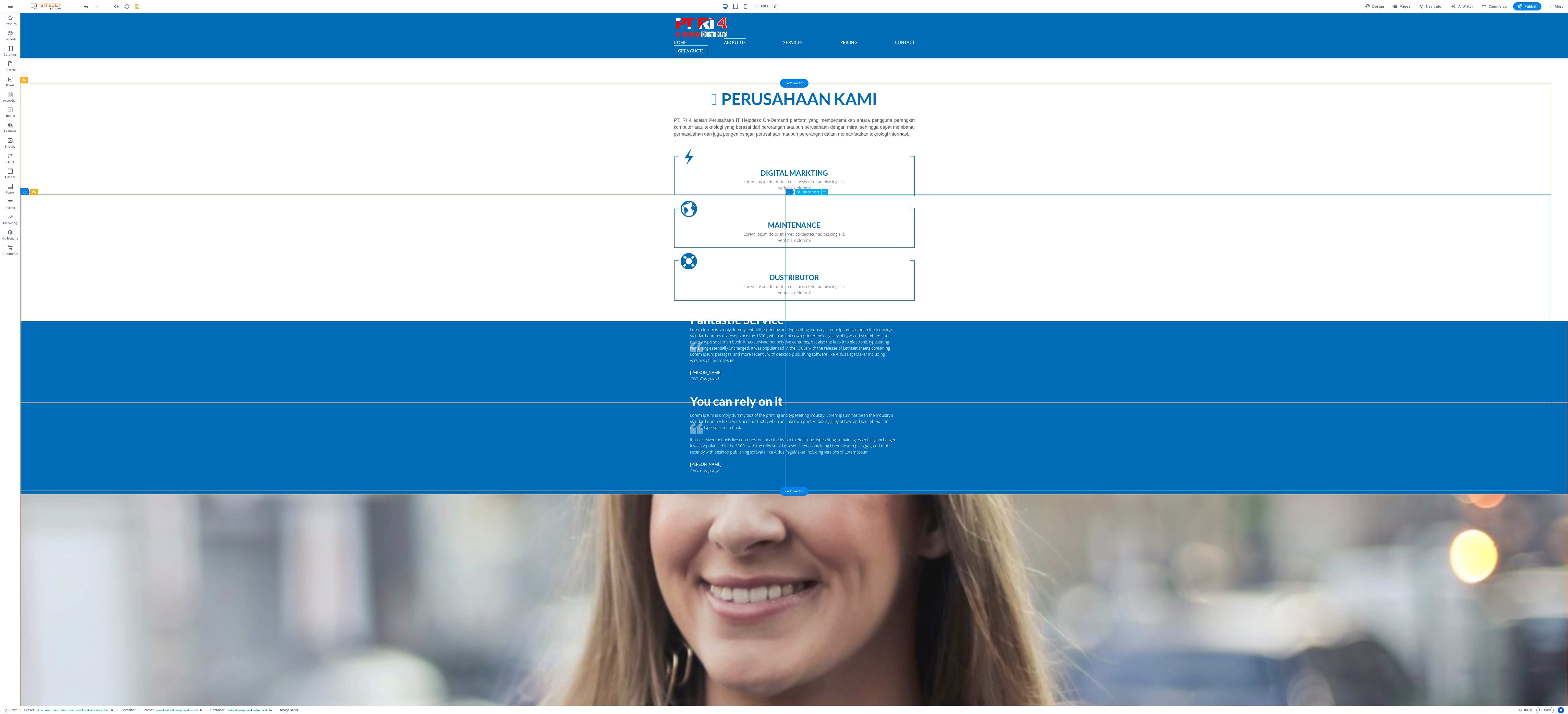
select select "ms"
select select "s"
select select "progressive"
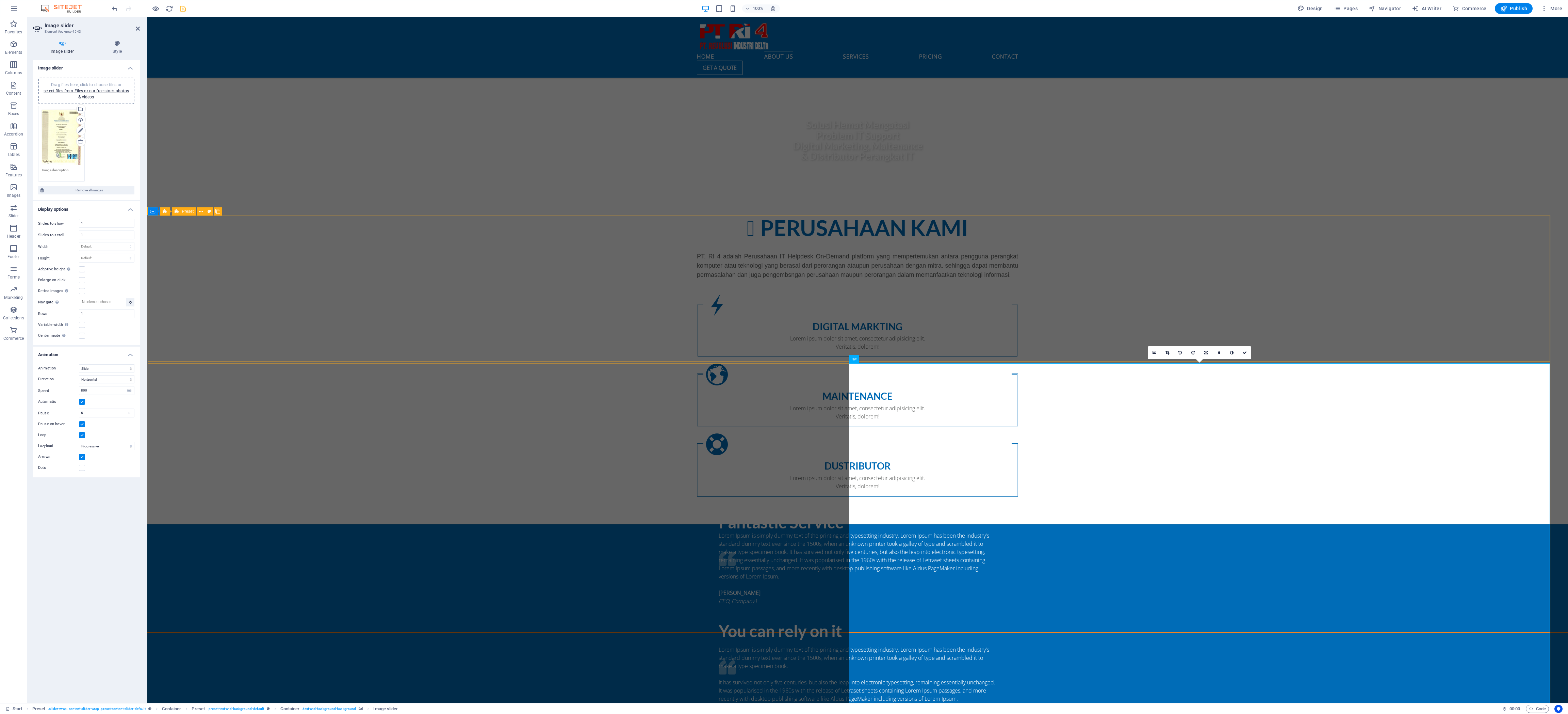
scroll to position [1016, 0]
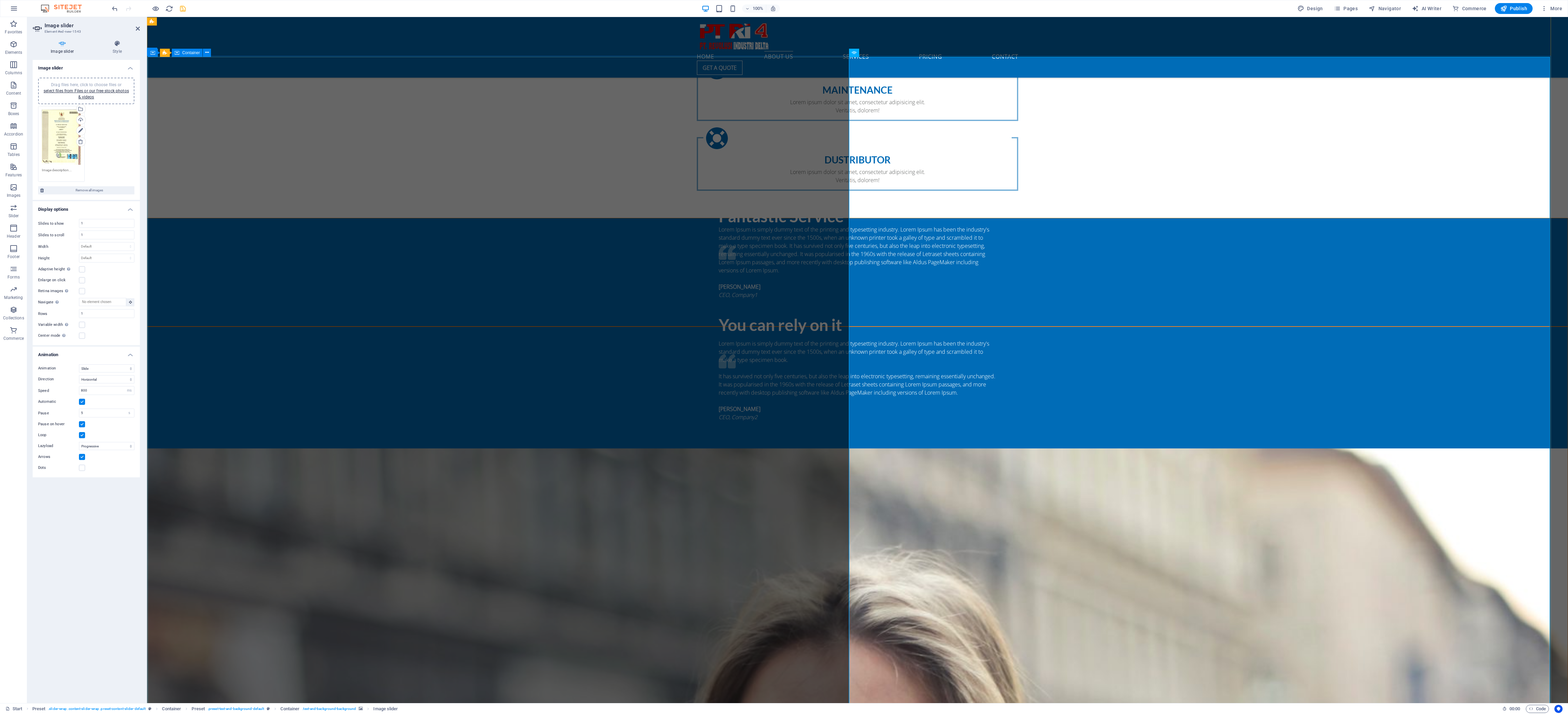
click at [522, 237] on div "You can rely on it Lorem Ipsum is simply dummy text of the printing and typeset…" at bounding box center [857, 387] width 1420 height 121
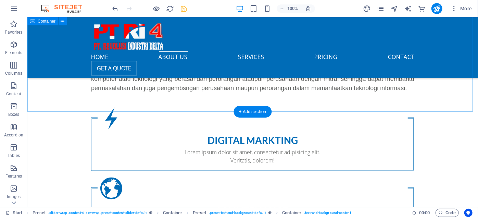
scroll to position [309, 0]
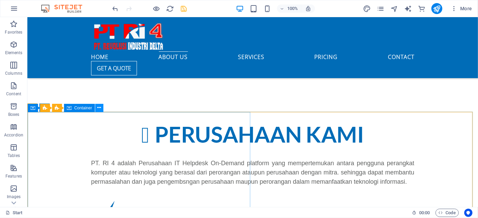
click at [98, 110] on icon at bounding box center [99, 107] width 4 height 7
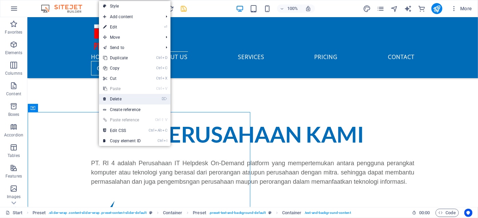
click at [123, 100] on link "⌦ Delete" at bounding box center [122, 99] width 46 height 10
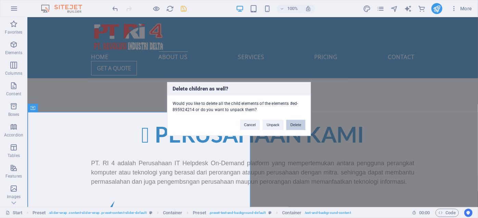
click at [294, 124] on button "Delete" at bounding box center [295, 125] width 19 height 10
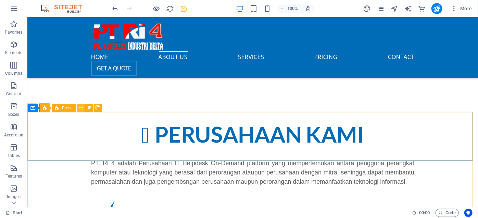
click at [78, 108] on button at bounding box center [81, 108] width 8 height 8
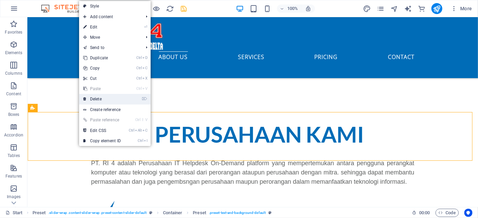
click at [100, 98] on link "⌦ Delete" at bounding box center [102, 99] width 46 height 10
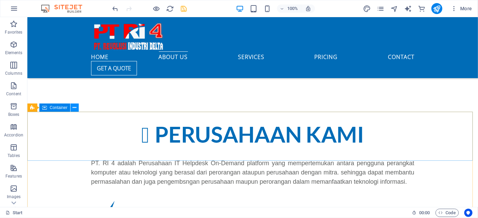
click at [75, 108] on icon at bounding box center [75, 107] width 4 height 7
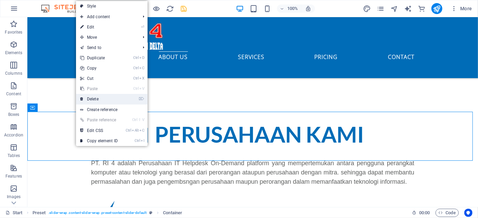
click at [95, 100] on link "⌦ Delete" at bounding box center [99, 99] width 46 height 10
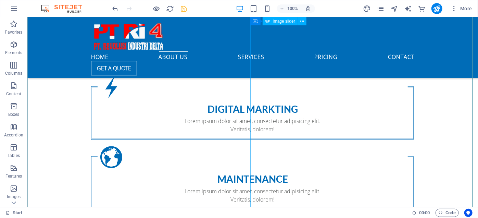
scroll to position [496, 0]
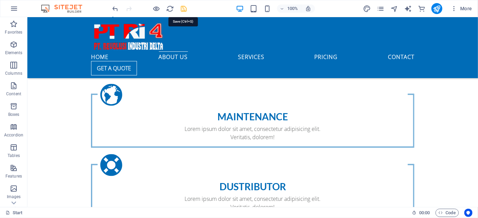
click at [182, 6] on icon "save" at bounding box center [184, 9] width 8 height 8
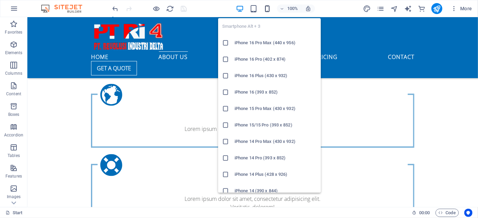
click at [266, 11] on icon "button" at bounding box center [267, 9] width 8 height 8
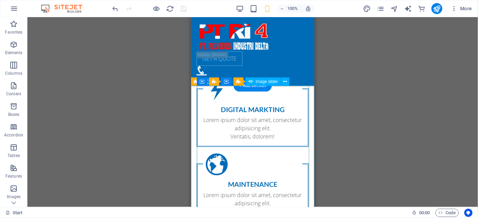
scroll to position [465, 0]
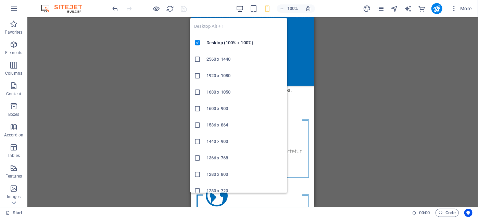
click at [243, 9] on icon "button" at bounding box center [240, 9] width 8 height 8
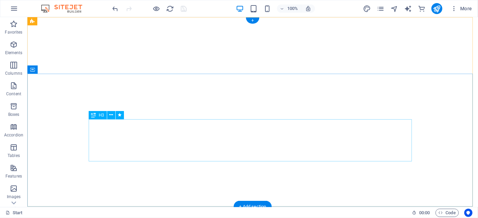
scroll to position [93, 0]
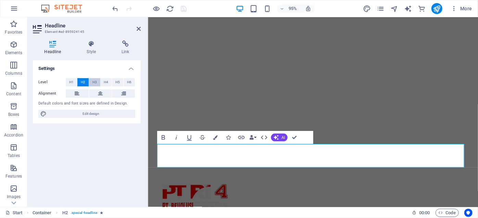
click at [97, 81] on button "H3" at bounding box center [94, 82] width 11 height 8
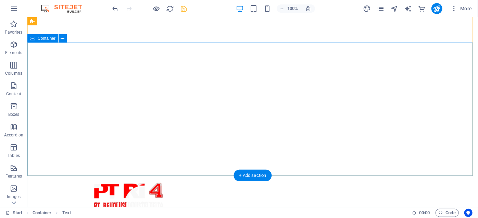
scroll to position [0, 0]
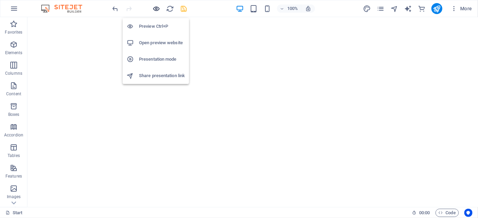
click at [157, 8] on icon "button" at bounding box center [157, 9] width 8 height 8
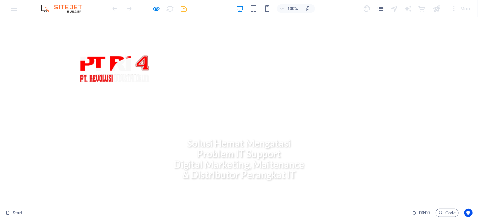
scroll to position [127, 0]
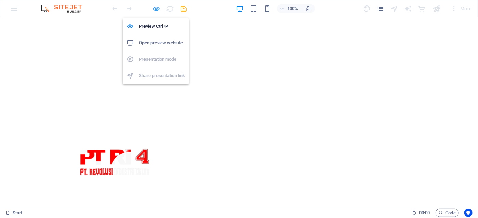
click at [156, 8] on icon "button" at bounding box center [157, 9] width 8 height 8
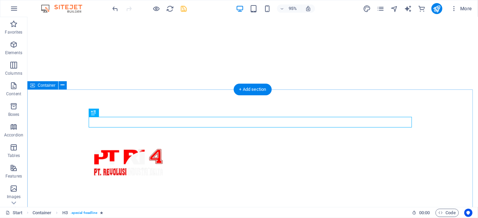
scroll to position [117, 0]
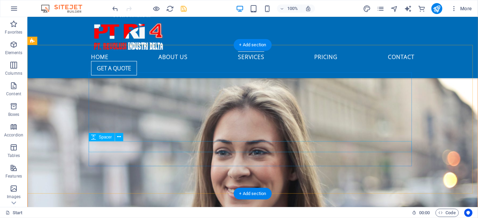
scroll to position [647, 0]
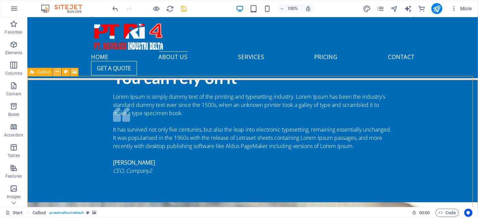
click at [57, 69] on icon at bounding box center [58, 71] width 4 height 7
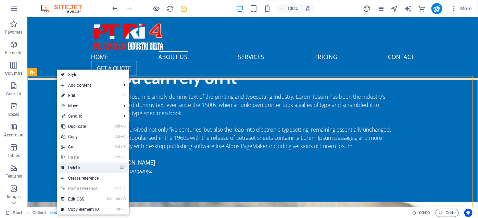
click at [92, 169] on link "⌦ Delete" at bounding box center [80, 167] width 46 height 10
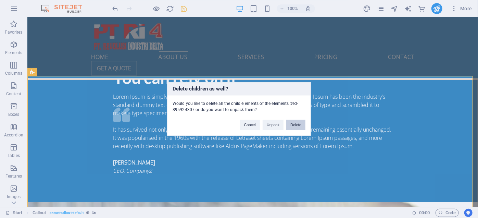
click at [299, 125] on button "Delete" at bounding box center [295, 125] width 19 height 10
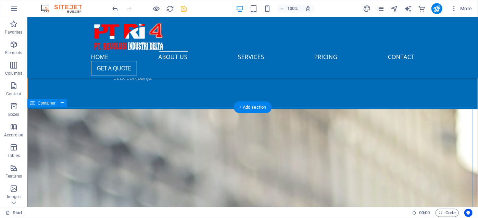
scroll to position [616, 0]
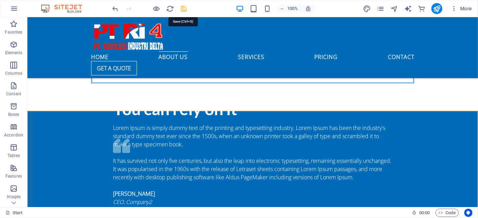
click at [182, 9] on icon "save" at bounding box center [184, 9] width 8 height 8
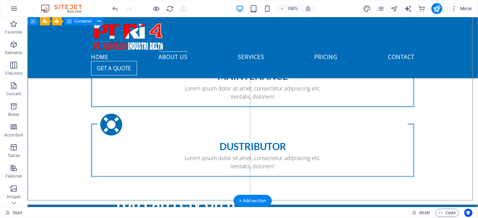
scroll to position [585, 0]
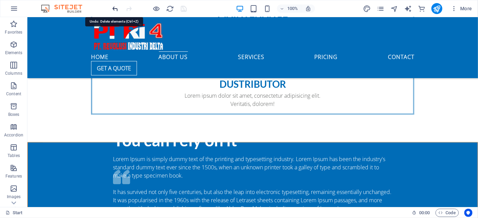
click at [114, 8] on icon "undo" at bounding box center [116, 9] width 8 height 8
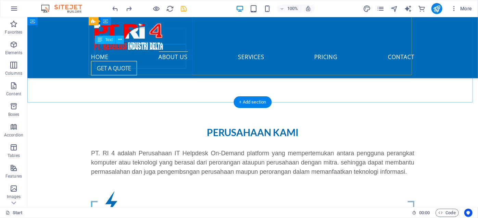
scroll to position [242, 0]
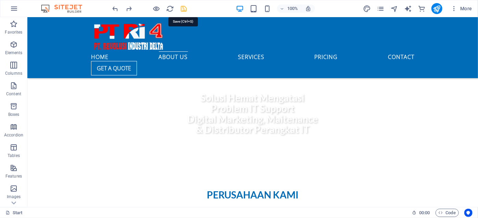
click at [187, 9] on icon "save" at bounding box center [184, 9] width 8 height 8
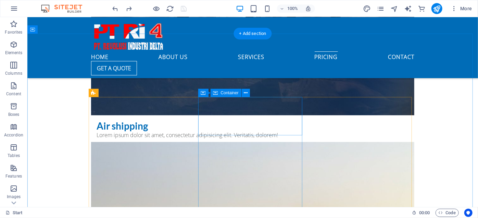
scroll to position [2111, 0]
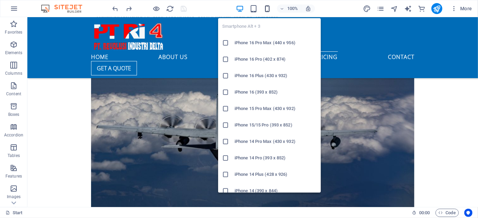
click at [269, 9] on icon "button" at bounding box center [267, 9] width 8 height 8
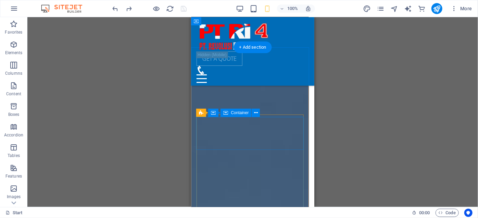
scroll to position [3793, 0]
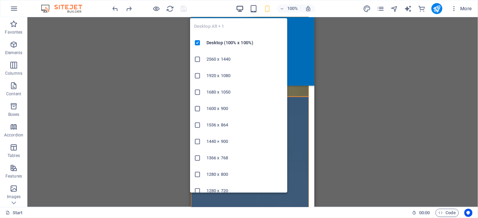
click at [240, 7] on icon "button" at bounding box center [240, 9] width 8 height 8
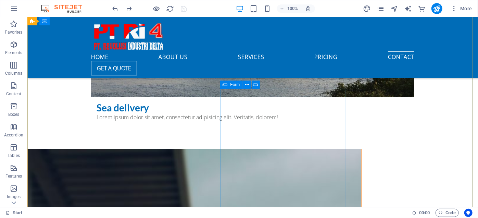
scroll to position [2372, 0]
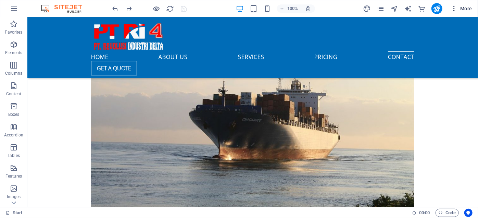
click at [474, 9] on button "More" at bounding box center [461, 8] width 27 height 11
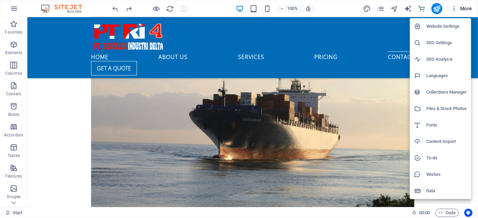
click at [434, 31] on li "Website Settings" at bounding box center [440, 26] width 61 height 16
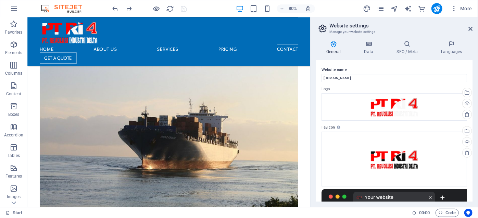
scroll to position [91, 0]
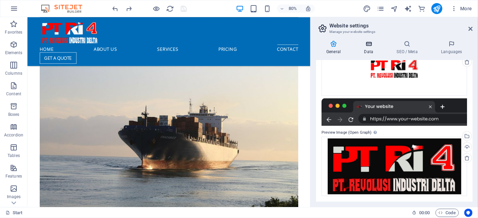
click at [374, 46] on icon at bounding box center [369, 43] width 30 height 7
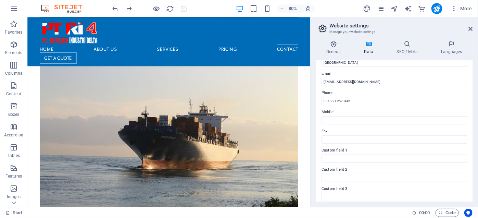
scroll to position [63, 0]
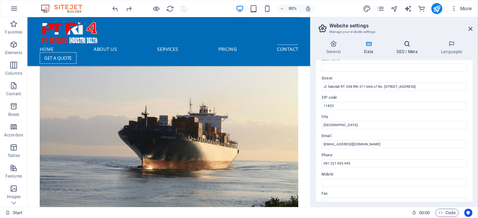
click at [413, 50] on h4 "SEO / Meta" at bounding box center [408, 47] width 45 height 14
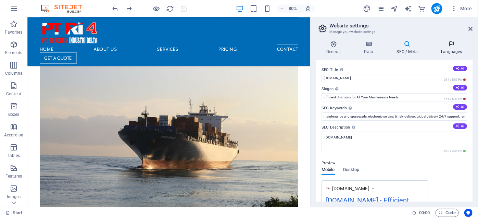
click at [453, 50] on h4 "Languages" at bounding box center [452, 47] width 42 height 14
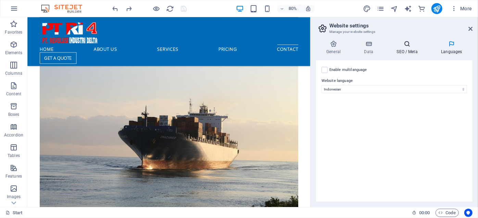
click at [411, 48] on h4 "SEO / Meta" at bounding box center [408, 47] width 45 height 14
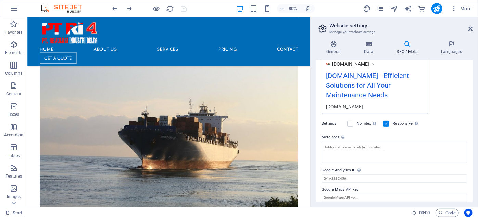
scroll to position [130, 0]
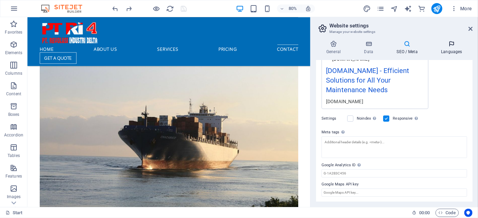
click at [449, 47] on icon at bounding box center [452, 43] width 42 height 7
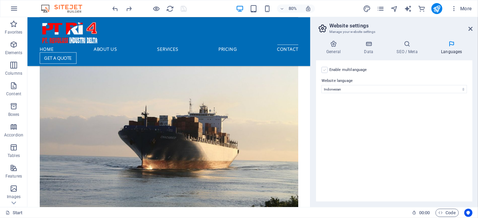
click at [324, 70] on label at bounding box center [325, 70] width 6 height 6
click at [0, 0] on input "Enable multilanguage To disable multilanguage delete all languages until only o…" at bounding box center [0, 0] width 0 height 0
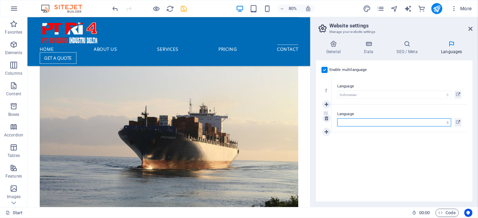
click at [430, 119] on select "Abkhazian Afar Afrikaans Akan Albanian Amharic Arabic Aragonese Armenian Assame…" at bounding box center [394, 122] width 114 height 8
click at [345, 123] on select "Abkhazian Afar Afrikaans Akan Albanian Amharic Arabic Aragonese Armenian Assame…" at bounding box center [394, 122] width 114 height 8
click at [351, 119] on select "Abkhazian Afar Afrikaans Akan Albanian Amharic Arabic Aragonese Armenian Assame…" at bounding box center [394, 122] width 114 height 8
select select "41"
click at [324, 68] on label at bounding box center [325, 70] width 6 height 6
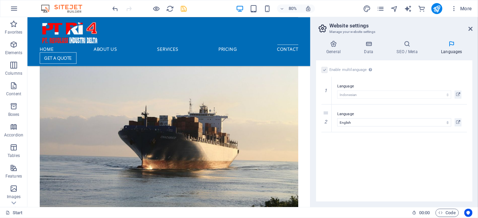
click at [327, 71] on label at bounding box center [325, 70] width 6 height 6
click at [324, 70] on label at bounding box center [325, 70] width 6 height 6
click at [326, 117] on icon at bounding box center [327, 118] width 4 height 5
click at [327, 70] on label at bounding box center [325, 70] width 6 height 6
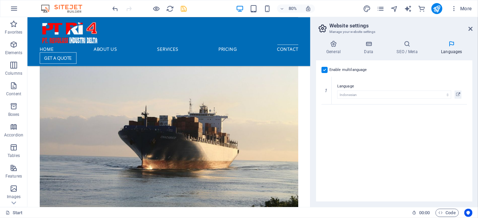
click at [0, 0] on input "Enable multilanguage To disable multilanguage delete all languages until only o…" at bounding box center [0, 0] width 0 height 0
click at [415, 51] on h4 "SEO / Meta" at bounding box center [408, 47] width 45 height 14
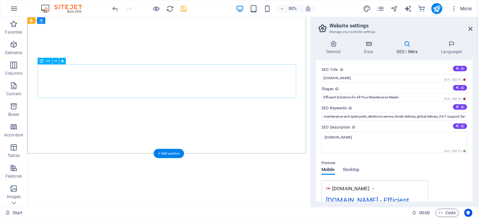
scroll to position [0, 0]
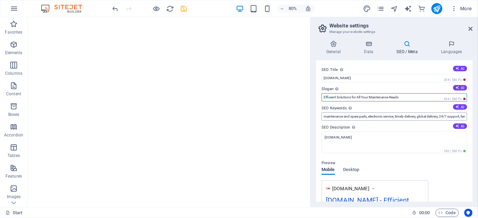
drag, startPoint x: 408, startPoint y: 98, endPoint x: 323, endPoint y: 112, distance: 85.8
click at [323, 112] on div "SEO Title The title of your website - make it something that stands out in sear…" at bounding box center [394, 130] width 157 height 141
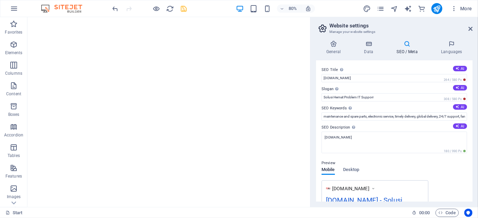
click at [382, 124] on label "SEO Description Describe the contents of your website - this is crucial for sea…" at bounding box center [395, 127] width 146 height 8
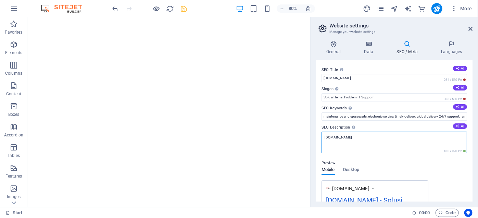
click at [382, 132] on textarea "[DOMAIN_NAME]" at bounding box center [395, 143] width 146 height 22
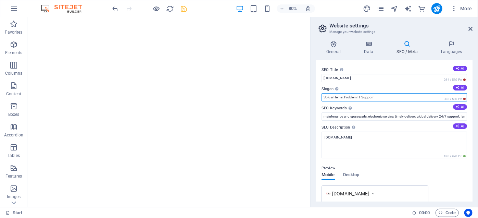
click at [382, 100] on input "Solusi Hemat Problem IT Supporr" at bounding box center [395, 97] width 146 height 8
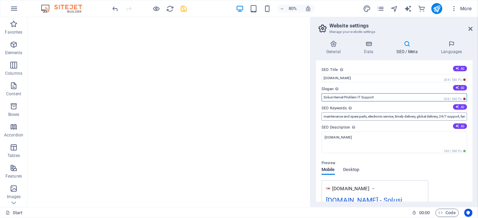
type input "Solusi Hemat Problem IT Support"
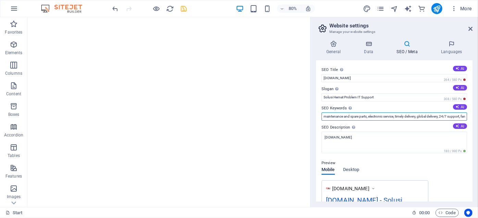
click at [405, 115] on input "maintenance and spare parts, electronic service, timely delivery, global delive…" at bounding box center [395, 116] width 146 height 8
click at [407, 127] on label "SEO Description Describe the contents of your website - this is crucial for sea…" at bounding box center [395, 127] width 146 height 8
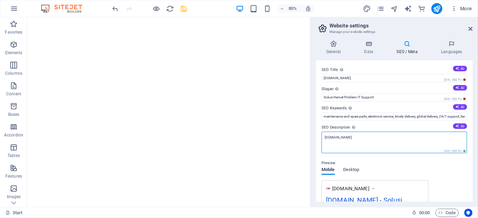
click at [407, 132] on textarea "[DOMAIN_NAME]" at bounding box center [395, 143] width 146 height 22
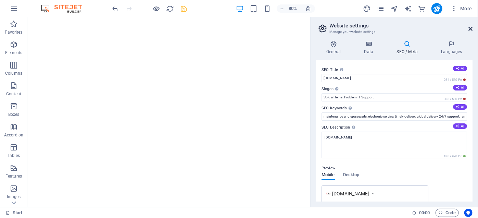
click at [471, 28] on icon at bounding box center [471, 28] width 4 height 5
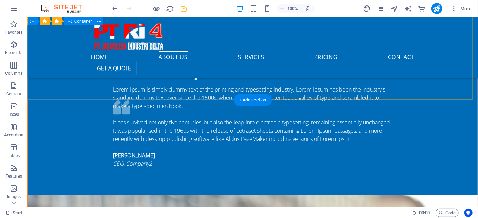
scroll to position [623, 0]
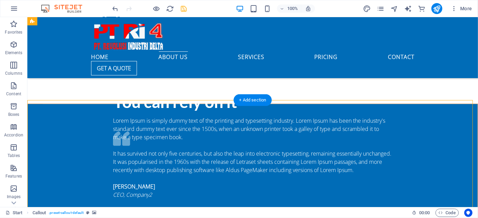
scroll to position [685, 0]
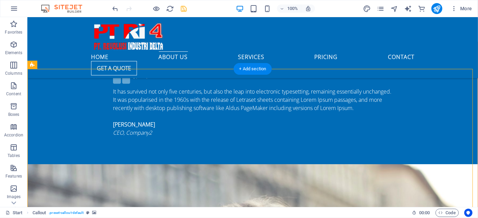
scroll to position [623, 0]
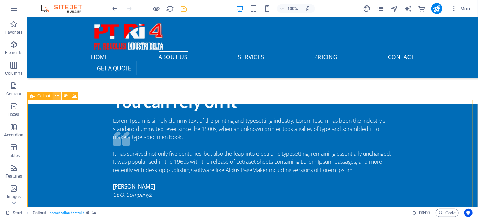
click at [59, 95] on button at bounding box center [57, 96] width 8 height 8
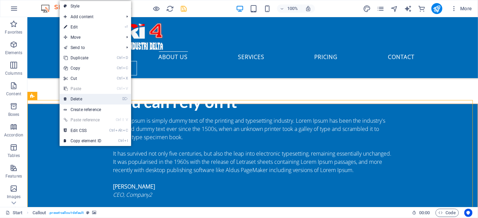
click at [68, 96] on link "⌦ Delete" at bounding box center [83, 99] width 46 height 10
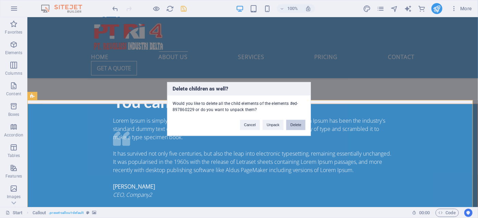
click at [295, 124] on button "Delete" at bounding box center [295, 125] width 19 height 10
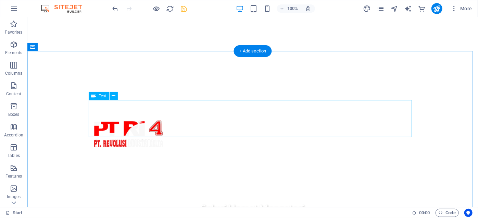
scroll to position [0, 0]
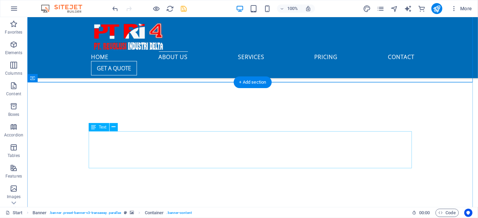
scroll to position [218, 0]
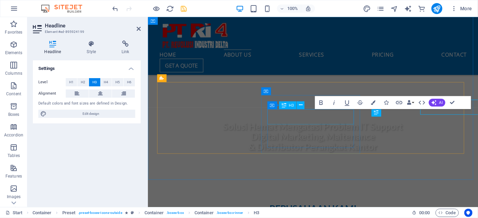
scroll to position [228, 0]
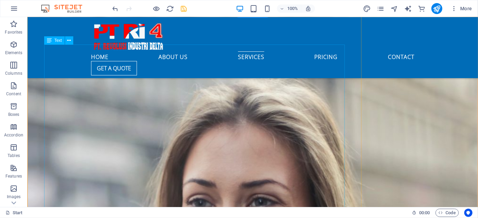
scroll to position [997, 0]
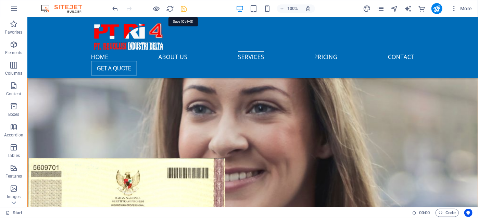
click at [183, 5] on icon "save" at bounding box center [184, 9] width 8 height 8
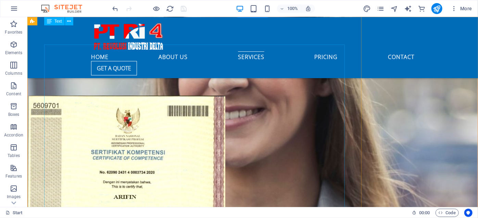
scroll to position [903, 0]
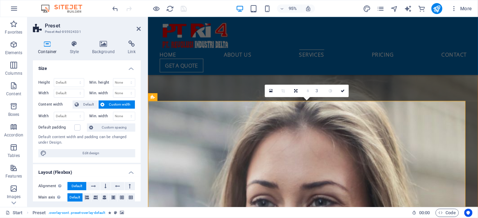
scroll to position [842, 0]
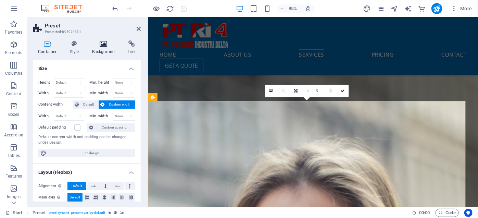
click at [108, 52] on h4 "Background" at bounding box center [105, 47] width 36 height 14
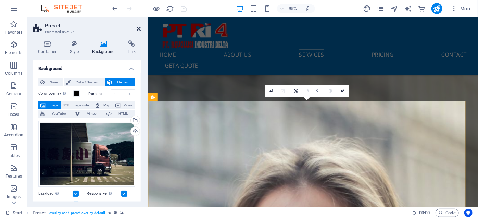
click at [138, 32] on link at bounding box center [139, 29] width 4 height 6
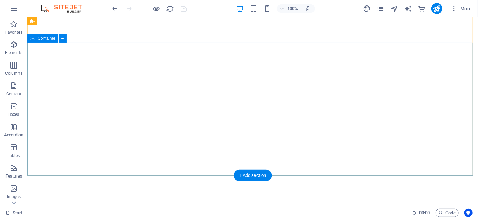
scroll to position [0, 0]
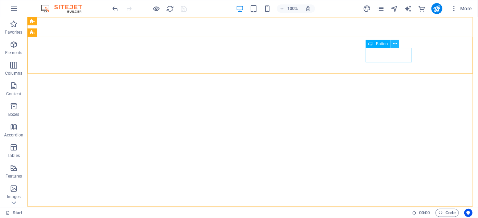
click at [395, 45] on icon at bounding box center [395, 43] width 4 height 7
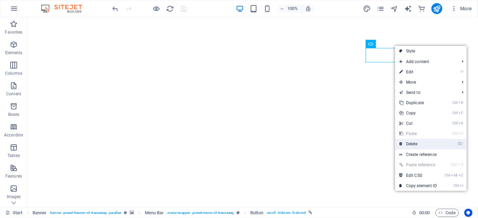
click at [415, 146] on link "⌦ Delete" at bounding box center [418, 144] width 46 height 10
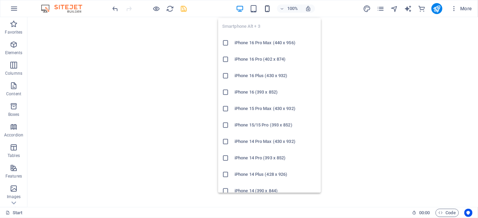
click at [266, 6] on icon "button" at bounding box center [267, 9] width 8 height 8
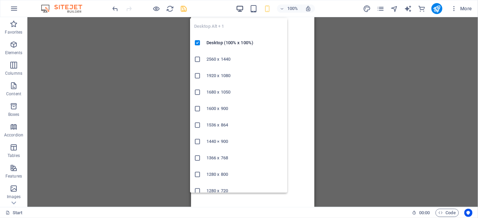
click at [244, 10] on icon "button" at bounding box center [240, 9] width 8 height 8
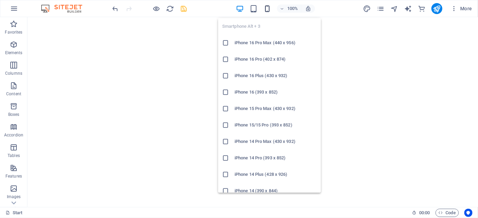
click at [268, 8] on icon "button" at bounding box center [267, 9] width 8 height 8
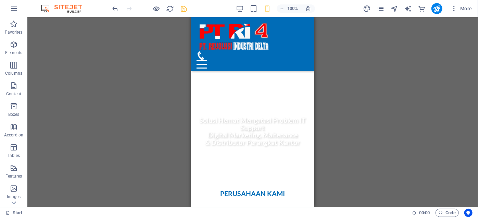
scroll to position [280, 0]
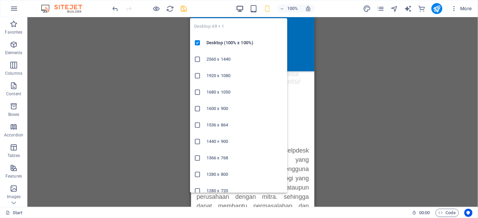
click at [240, 9] on icon "button" at bounding box center [240, 9] width 8 height 8
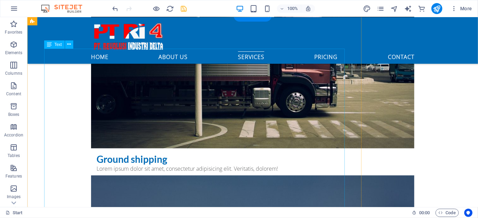
scroll to position [1744, 0]
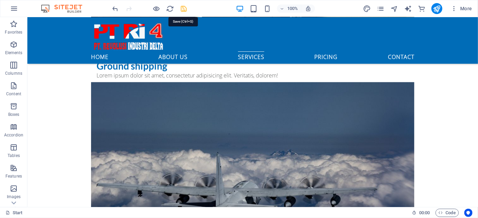
click at [182, 10] on icon "save" at bounding box center [184, 9] width 8 height 8
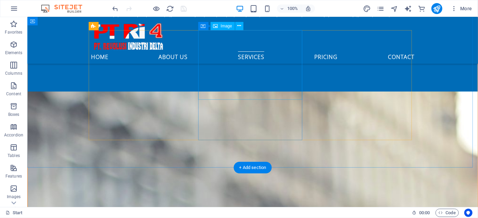
scroll to position [903, 0]
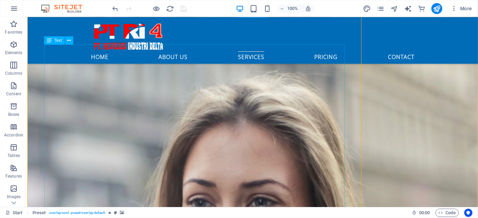
scroll to position [997, 0]
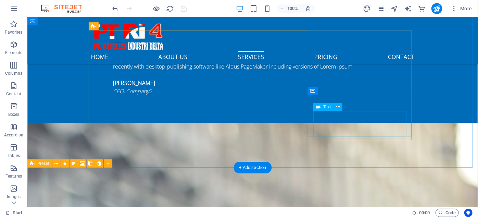
scroll to position [903, 0]
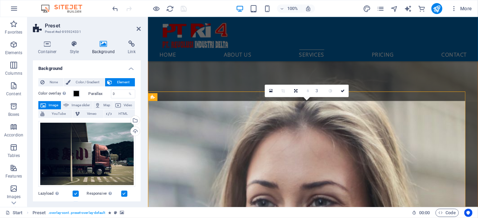
scroll to position [842, 0]
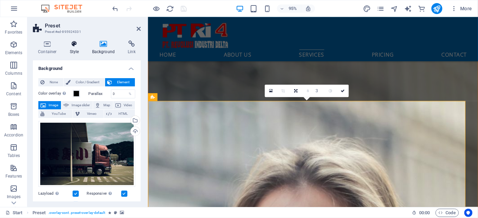
click at [79, 50] on h4 "Style" at bounding box center [76, 47] width 22 height 14
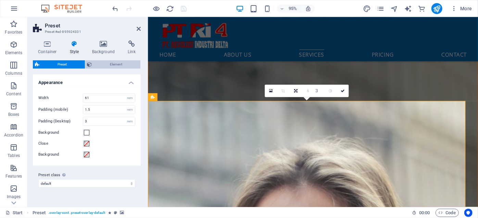
click at [99, 66] on span "Element" at bounding box center [116, 64] width 45 height 8
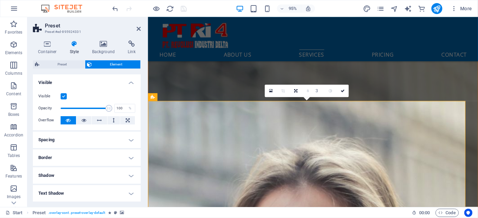
scroll to position [62, 0]
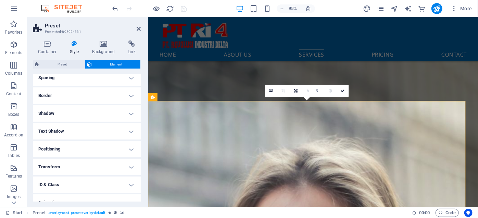
click at [79, 147] on h4 "Positioning" at bounding box center [87, 149] width 108 height 16
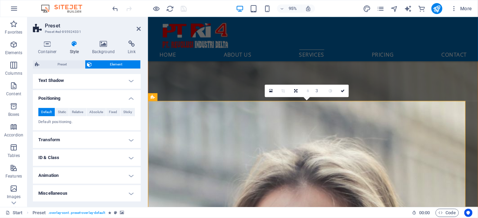
scroll to position [0, 0]
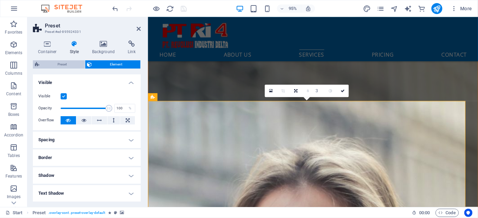
click at [67, 67] on span "Preset" at bounding box center [61, 64] width 41 height 8
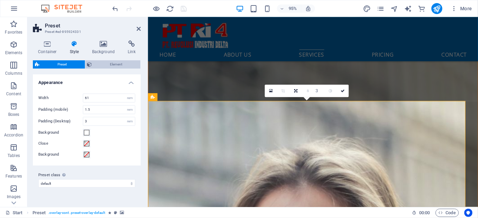
click at [115, 63] on span "Element" at bounding box center [116, 64] width 45 height 8
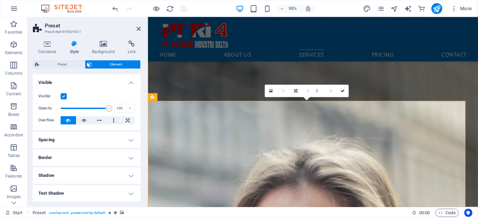
scroll to position [93, 0]
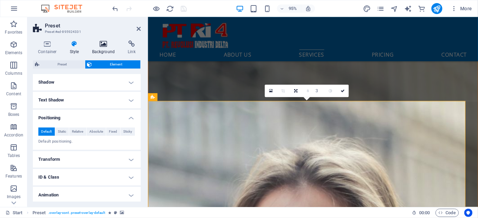
click at [93, 47] on icon at bounding box center [103, 43] width 33 height 7
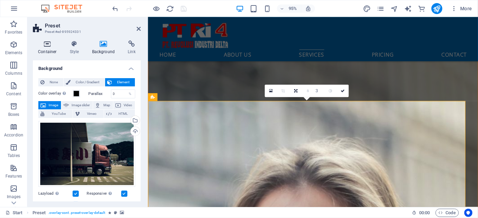
click at [49, 44] on icon at bounding box center [47, 43] width 29 height 7
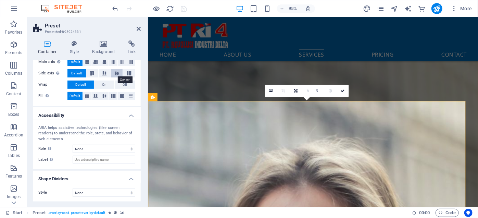
scroll to position [73, 0]
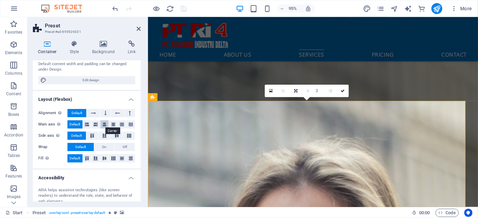
click at [103, 120] on icon at bounding box center [104, 124] width 4 height 8
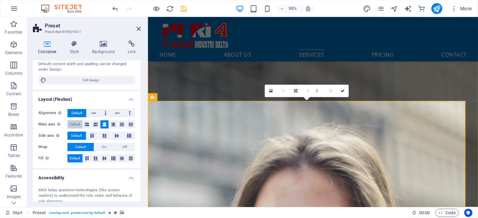
click at [77, 124] on span "Default" at bounding box center [75, 124] width 11 height 8
click at [105, 123] on icon at bounding box center [104, 124] width 4 height 8
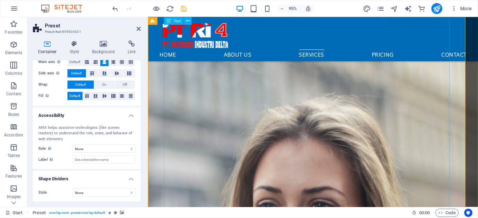
scroll to position [842, 0]
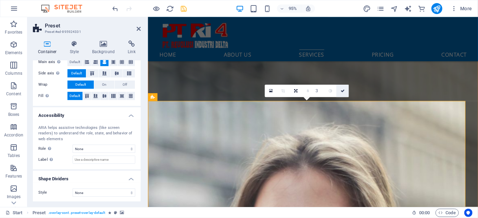
click at [341, 91] on icon at bounding box center [343, 91] width 4 height 4
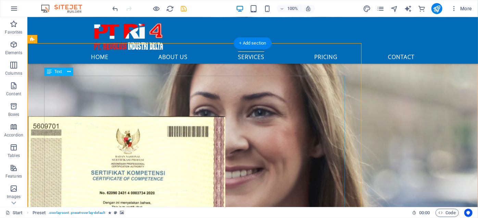
scroll to position [997, 0]
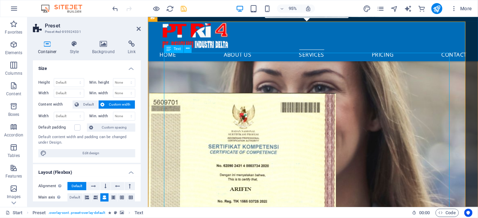
scroll to position [925, 0]
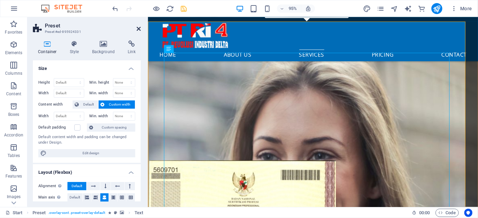
click at [139, 27] on icon at bounding box center [139, 28] width 4 height 5
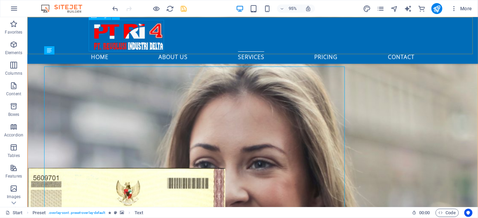
scroll to position [987, 0]
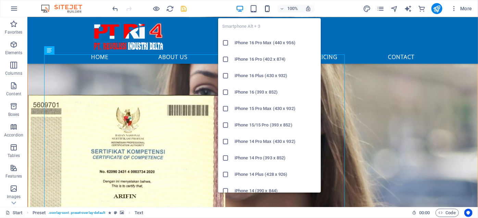
click at [266, 7] on icon "button" at bounding box center [267, 9] width 8 height 8
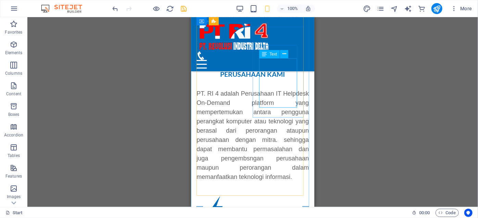
scroll to position [306, 0]
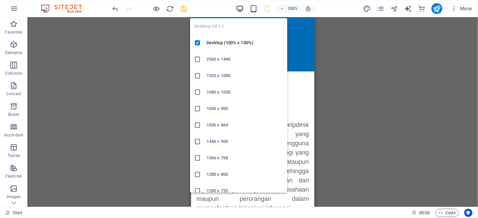
click at [240, 8] on icon "button" at bounding box center [240, 9] width 8 height 8
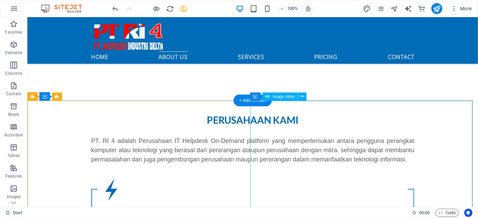
scroll to position [182, 0]
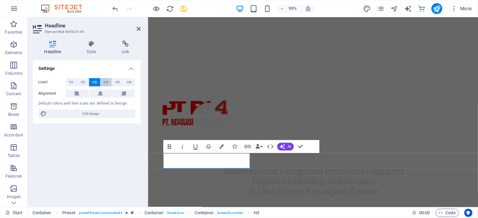
click at [106, 83] on span "H4" at bounding box center [106, 82] width 4 height 8
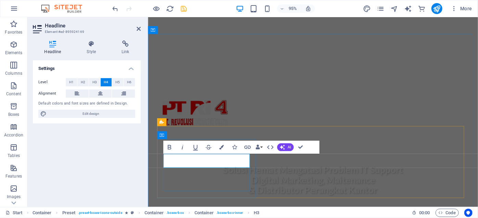
drag, startPoint x: 241, startPoint y: 169, endPoint x: 182, endPoint y: 170, distance: 58.9
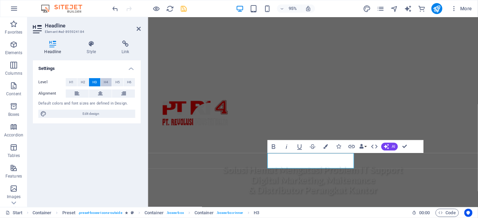
click at [107, 81] on span "H4" at bounding box center [106, 82] width 4 height 8
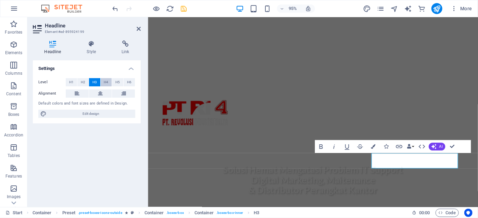
click at [106, 83] on span "H4" at bounding box center [106, 82] width 4 height 8
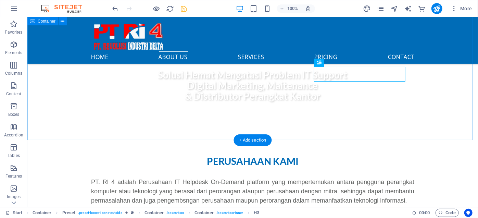
scroll to position [203, 0]
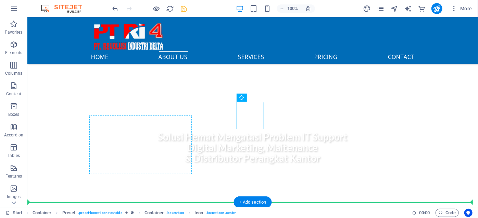
drag, startPoint x: 250, startPoint y: 115, endPoint x: 154, endPoint y: 119, distance: 96.7
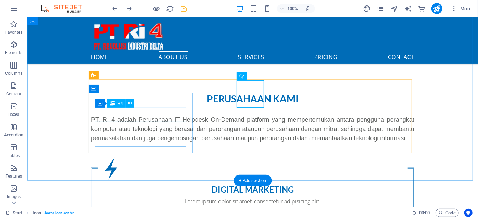
scroll to position [206, 0]
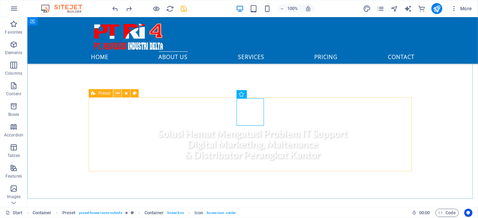
click at [114, 97] on button at bounding box center [117, 93] width 8 height 8
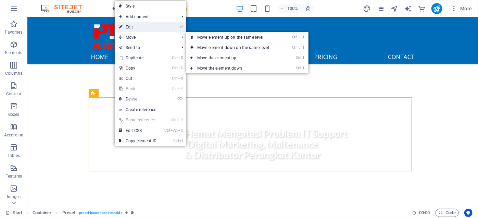
click at [155, 30] on link "⏎ Edit" at bounding box center [138, 27] width 46 height 10
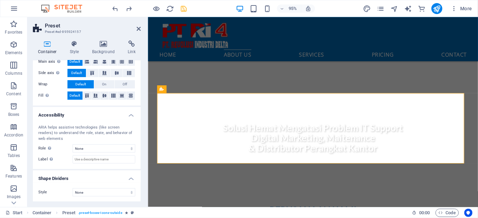
scroll to position [0, 0]
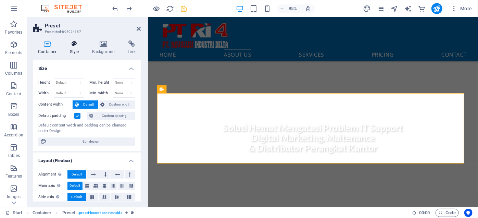
click at [73, 49] on h4 "Style" at bounding box center [76, 47] width 22 height 14
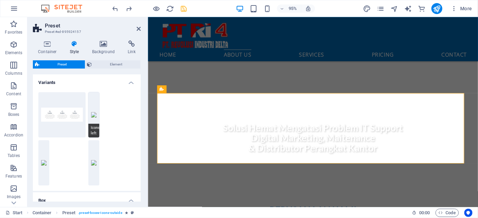
click at [90, 112] on button "Icons left" at bounding box center [93, 114] width 11 height 45
type input "0"
select select "solid"
type input "1"
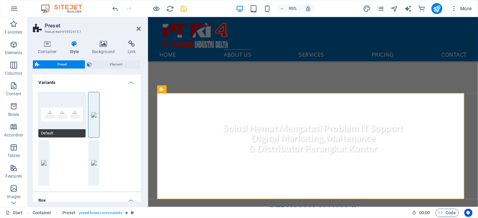
click at [75, 115] on button "Default" at bounding box center [61, 114] width 47 height 45
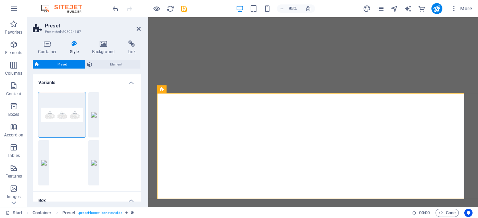
select select "px"
select select "preset-boxes-icons-outside"
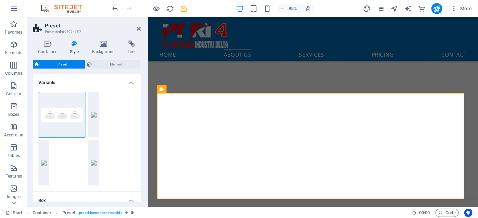
scroll to position [216, 0]
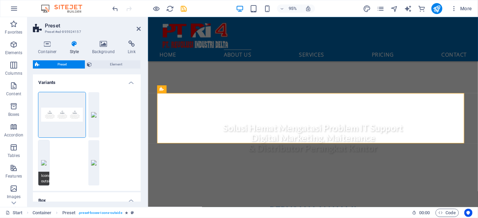
click at [48, 163] on button "Icons outside" at bounding box center [43, 162] width 11 height 45
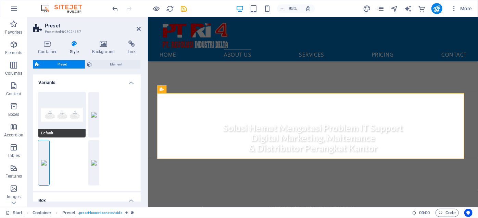
click at [62, 113] on button "Default" at bounding box center [61, 114] width 47 height 45
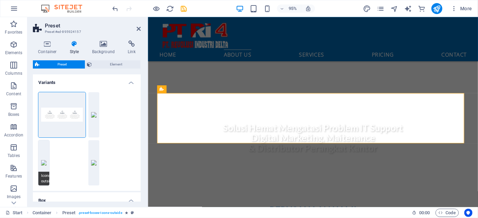
click at [40, 153] on button "Icons outside" at bounding box center [43, 162] width 11 height 45
type input "1"
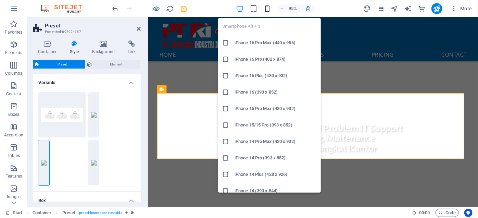
click at [266, 8] on icon "button" at bounding box center [267, 9] width 8 height 8
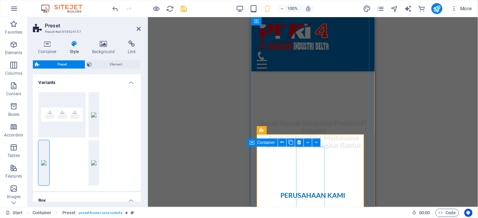
scroll to position [310, 0]
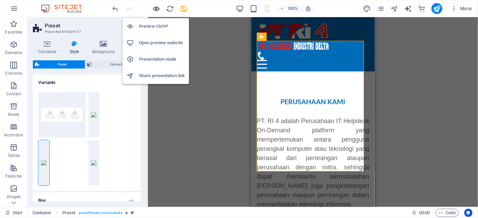
click at [156, 8] on icon "button" at bounding box center [157, 9] width 8 height 8
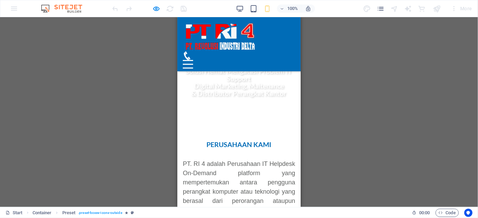
scroll to position [216, 0]
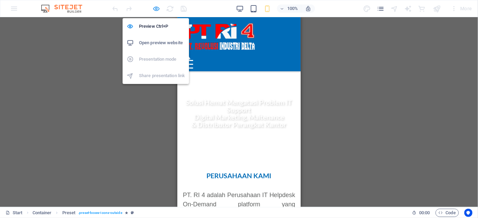
click at [158, 7] on icon "button" at bounding box center [157, 9] width 8 height 8
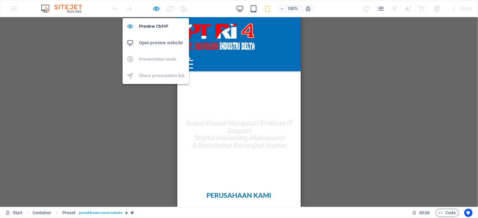
select select "px"
select select "preset-boxes-icons-outside"
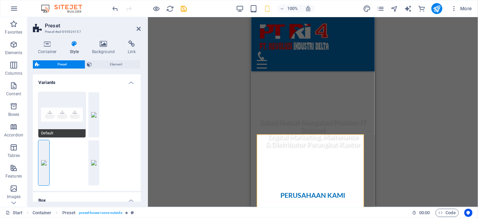
click at [65, 113] on button "Default" at bounding box center [61, 114] width 47 height 45
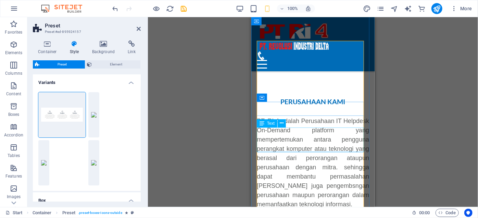
scroll to position [247, 0]
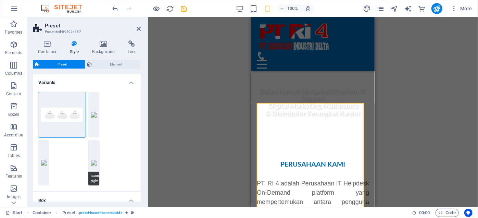
click at [98, 151] on button "icons-right" at bounding box center [93, 162] width 11 height 45
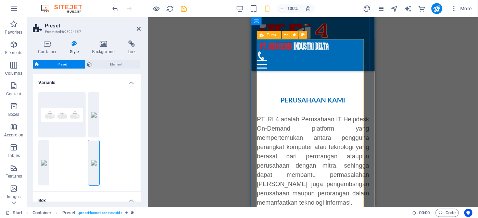
scroll to position [343, 0]
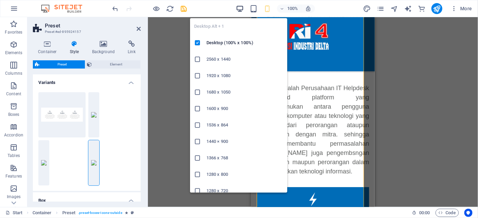
click at [239, 10] on icon "button" at bounding box center [240, 9] width 8 height 8
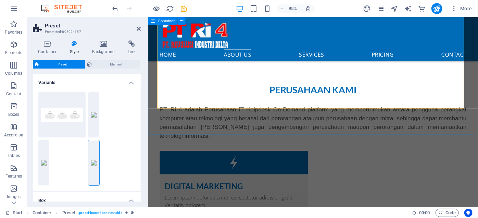
scroll to position [249, 0]
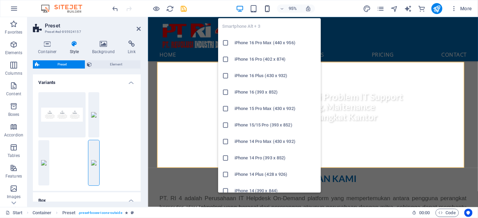
click at [269, 7] on icon "button" at bounding box center [267, 9] width 8 height 8
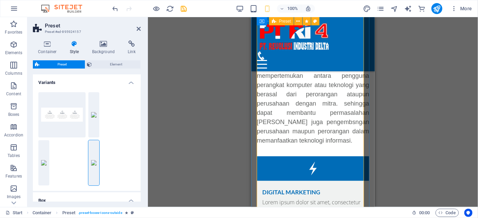
scroll to position [436, 0]
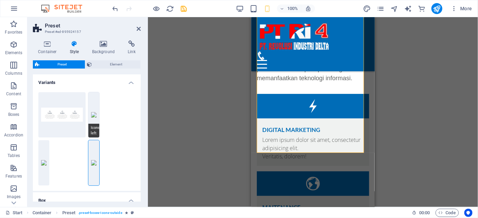
click at [93, 119] on button "Icons left" at bounding box center [93, 114] width 11 height 45
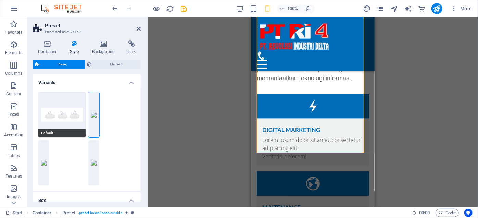
click at [65, 115] on button "Default" at bounding box center [61, 114] width 47 height 45
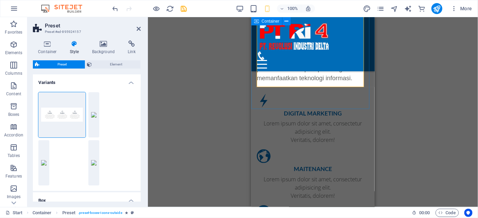
scroll to position [343, 0]
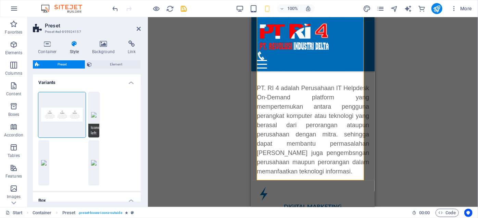
click at [95, 116] on button "Icons left" at bounding box center [93, 114] width 11 height 45
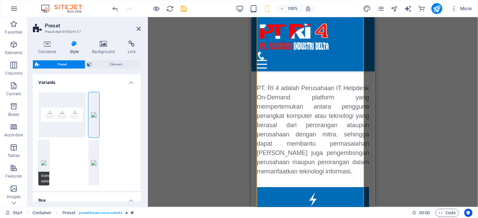
click at [39, 153] on button "Icons outside" at bounding box center [43, 162] width 11 height 45
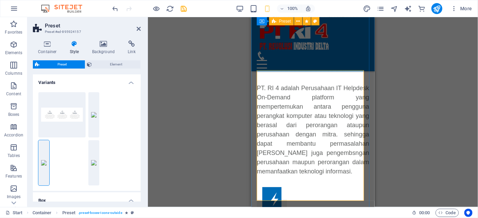
scroll to position [280, 0]
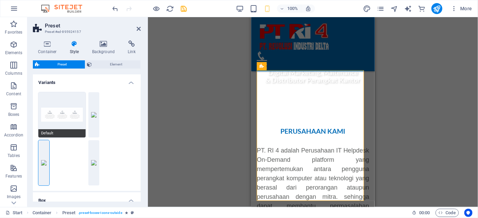
click at [71, 112] on button "Default" at bounding box center [61, 114] width 47 height 45
type input "0"
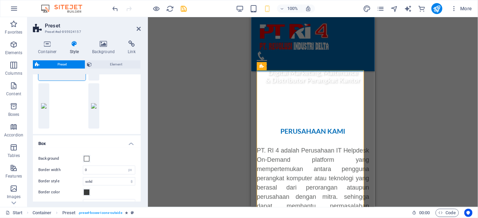
scroll to position [0, 0]
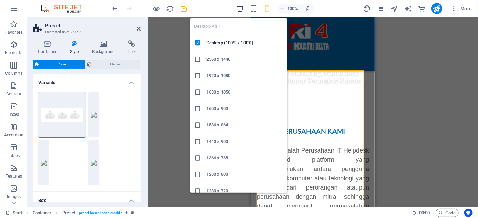
click at [239, 7] on icon "button" at bounding box center [240, 9] width 8 height 8
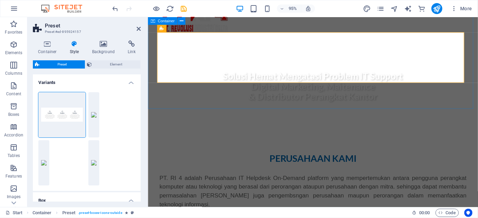
scroll to position [156, 0]
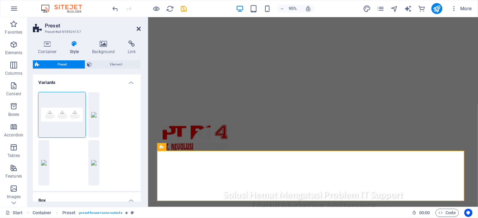
click at [139, 28] on icon at bounding box center [139, 28] width 4 height 5
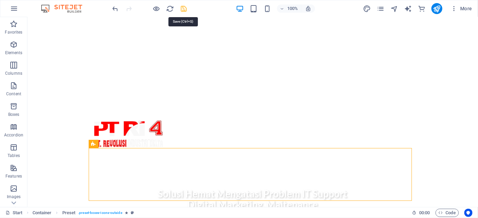
click at [185, 8] on icon "save" at bounding box center [184, 9] width 8 height 8
select select "px"
select select "preset-boxes-icons-outside"
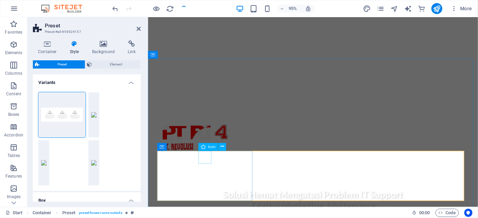
select select "xMidYMid"
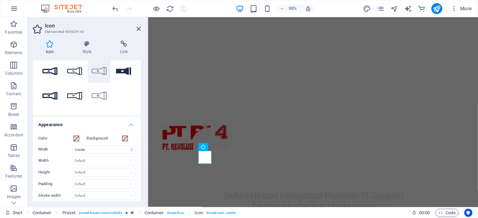
scroll to position [0, 0]
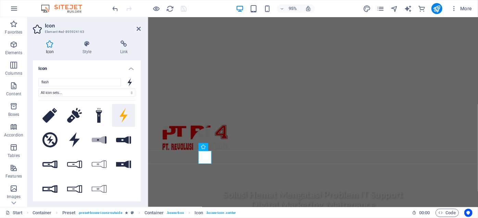
click at [129, 82] on icon at bounding box center [129, 82] width 4 height 8
click at [110, 91] on select "All icon sets... IcoFont Ionicons FontAwesome Brands FontAwesome Duotone FontAw…" at bounding box center [86, 92] width 97 height 8
select select "icofont"
click at [38, 88] on select "All icon sets... IcoFont Ionicons FontAwesome Brands FontAwesome Duotone FontAw…" at bounding box center [86, 92] width 97 height 8
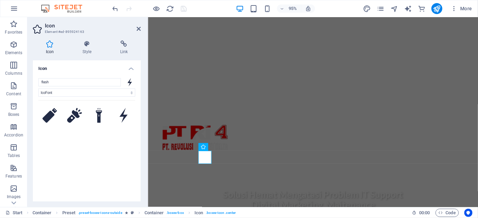
click at [126, 87] on div "flash All icon sets... IcoFont Ionicons FontAwesome Brands FontAwesome Duotone …" at bounding box center [86, 140] width 97 height 125
click at [119, 92] on select "All icon sets... IcoFont Ionicons FontAwesome Brands FontAwesome Duotone FontAw…" at bounding box center [86, 92] width 97 height 8
select select
click at [38, 88] on select "All icon sets... IcoFont Ionicons FontAwesome Brands FontAwesome Duotone FontAw…" at bounding box center [86, 92] width 97 height 8
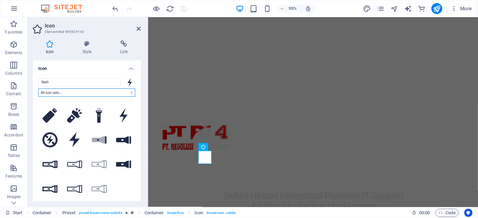
click at [112, 92] on select "All icon sets... IcoFont Ionicons FontAwesome Brands FontAwesome Duotone FontAw…" at bounding box center [86, 92] width 97 height 8
click at [135, 77] on div "flash All icon sets... IcoFont Ionicons FontAwesome Brands FontAwesome Duotone …" at bounding box center [87, 141] width 108 height 136
click at [69, 84] on input "flash" at bounding box center [79, 82] width 83 height 8
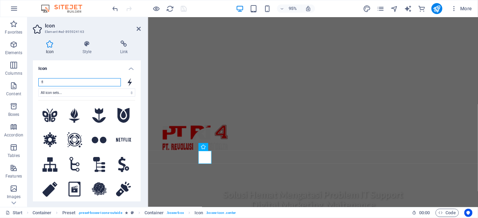
type input "f"
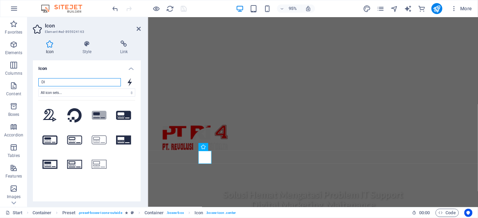
type input "D"
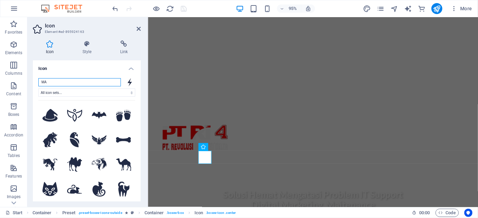
type input "M"
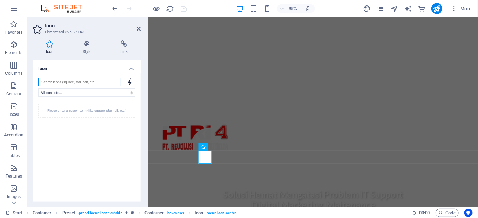
type input "M"
type input "T"
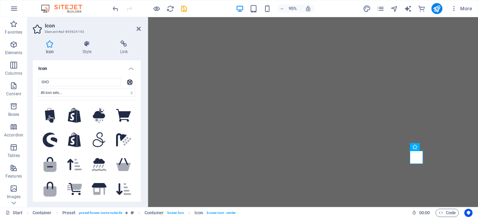
select select "xMidYMid"
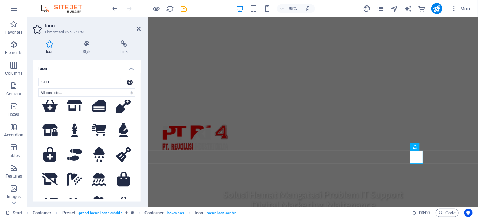
scroll to position [218, 0]
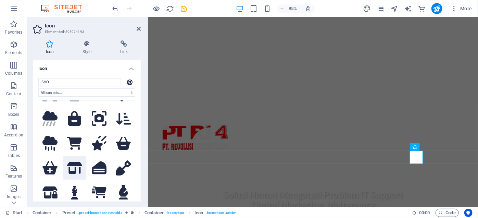
type input "SHO"
click at [69, 162] on icon at bounding box center [74, 168] width 15 height 12
click at [57, 186] on icon at bounding box center [49, 192] width 15 height 12
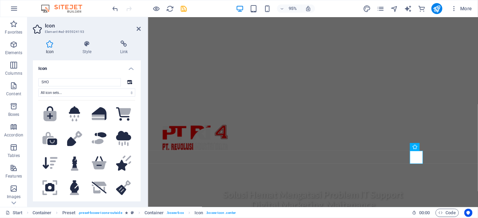
scroll to position [0, 0]
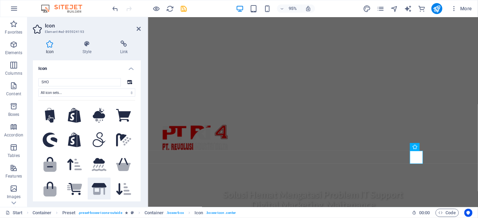
click at [99, 183] on icon at bounding box center [99, 185] width 15 height 4
click at [139, 26] on icon at bounding box center [139, 28] width 4 height 5
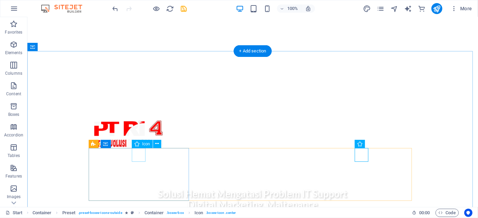
select select "xMidYMid"
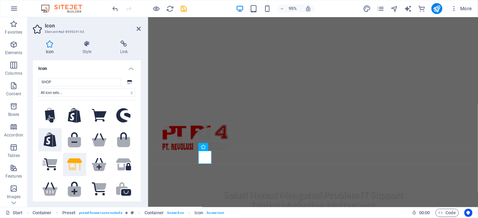
click at [56, 139] on icon at bounding box center [50, 139] width 13 height 15
click at [77, 117] on icon at bounding box center [74, 115] width 13 height 15
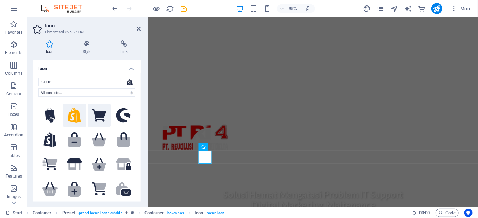
click at [99, 116] on icon at bounding box center [99, 115] width 15 height 13
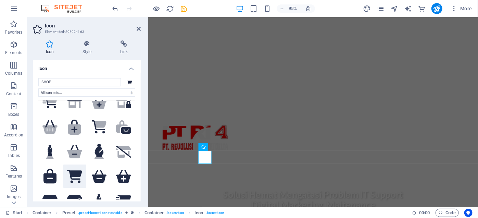
click at [76, 165] on button at bounding box center [74, 175] width 23 height 23
click at [94, 170] on icon at bounding box center [99, 176] width 15 height 13
click at [122, 170] on icon at bounding box center [123, 176] width 15 height 13
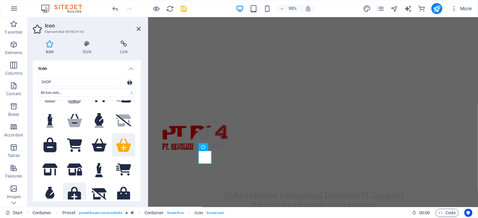
click at [75, 187] on icon at bounding box center [74, 194] width 13 height 15
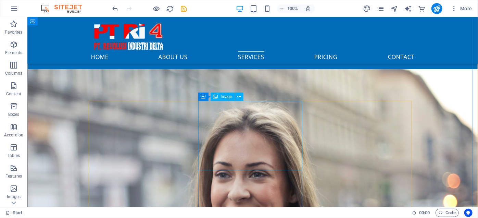
scroll to position [778, 0]
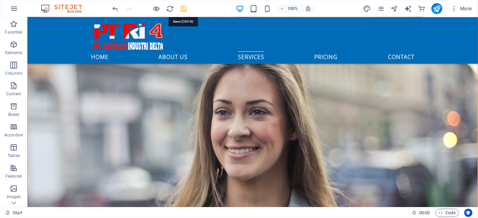
click at [185, 7] on icon "save" at bounding box center [184, 9] width 8 height 8
select select "px"
select select "preset-boxes-icons-outside"
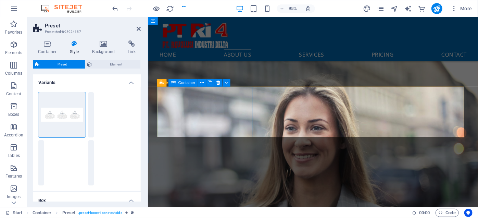
scroll to position [223, 0]
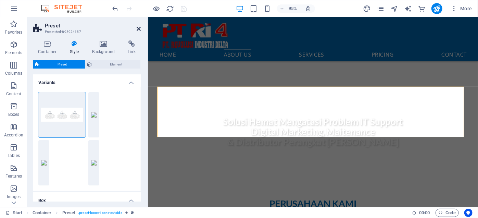
click at [139, 29] on icon at bounding box center [139, 28] width 4 height 5
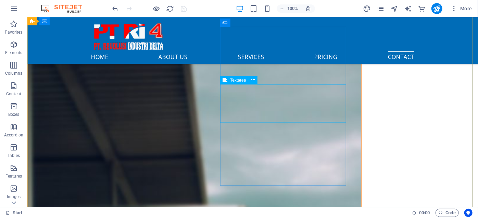
scroll to position [2324, 0]
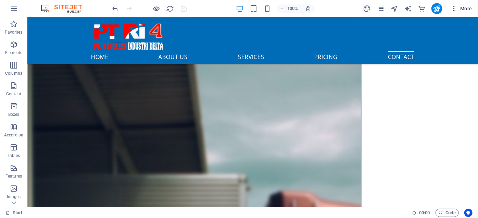
click at [466, 7] on span "More" at bounding box center [462, 8] width 22 height 7
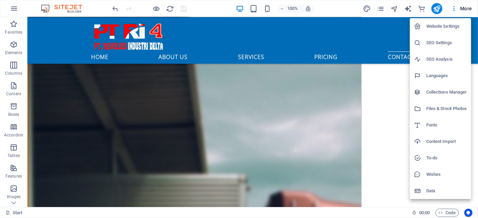
click at [441, 188] on h6 "Data" at bounding box center [447, 191] width 41 height 8
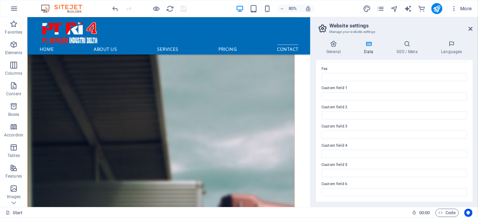
scroll to position [32, 0]
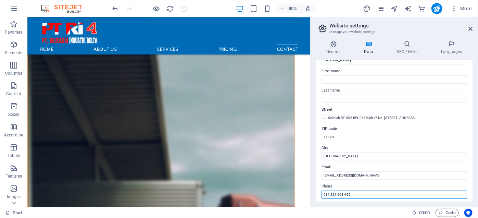
click at [442, 195] on input "081 221 693 445" at bounding box center [395, 195] width 146 height 8
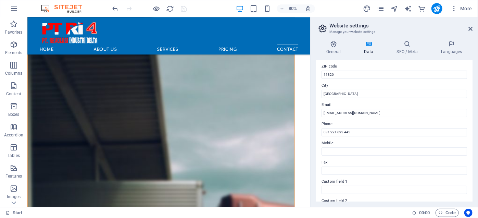
click at [440, 179] on label "Custom field 1" at bounding box center [395, 181] width 146 height 8
click at [440, 186] on input "Custom field 1" at bounding box center [395, 190] width 146 height 8
click at [341, 179] on label "Custom field 1" at bounding box center [395, 181] width 146 height 8
click at [341, 186] on input "Custom field 1" at bounding box center [395, 190] width 146 height 8
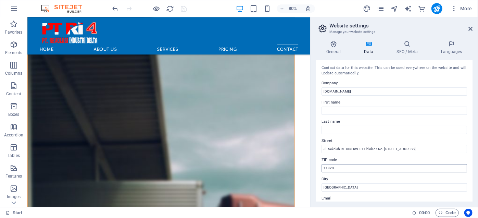
scroll to position [0, 0]
click at [453, 9] on icon "button" at bounding box center [454, 8] width 7 height 7
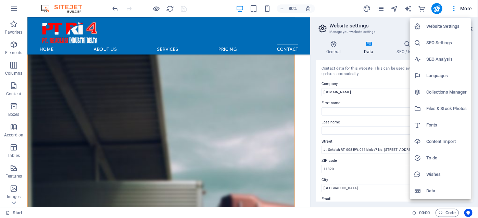
click at [449, 26] on h6 "Website Settings" at bounding box center [447, 26] width 41 height 8
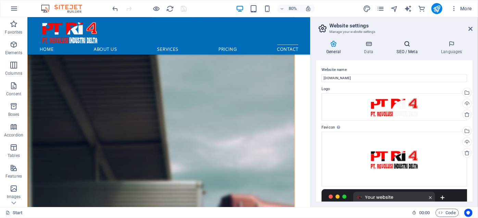
click at [414, 47] on icon at bounding box center [407, 43] width 42 height 7
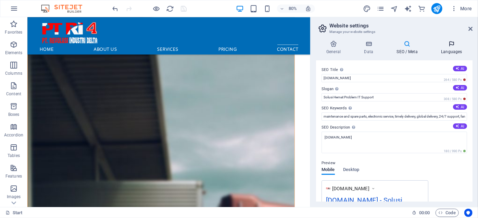
click at [444, 48] on h4 "Languages" at bounding box center [452, 47] width 42 height 14
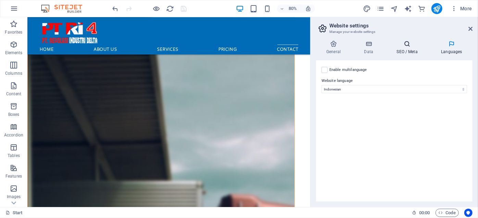
click at [411, 46] on icon at bounding box center [407, 43] width 42 height 7
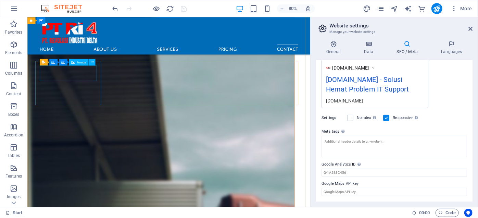
scroll to position [2162, 0]
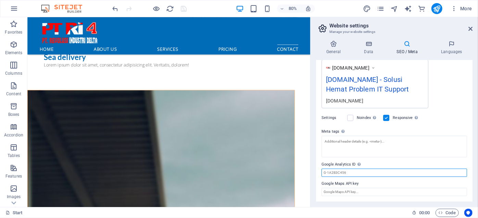
click at [353, 172] on input "Google Analytics ID Please only add the Google Analytics ID. We automatically i…" at bounding box center [395, 173] width 146 height 8
click at [341, 173] on input "Google Analytics ID Please only add the Google Analytics ID. We automatically i…" at bounding box center [395, 173] width 146 height 8
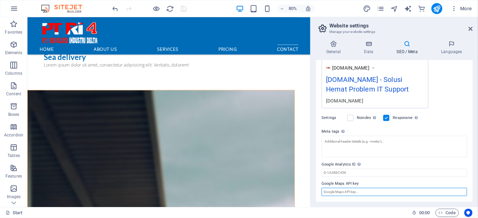
click at [352, 191] on input "Google Maps API key" at bounding box center [395, 192] width 146 height 8
